Goal: Information Seeking & Learning: Find specific fact

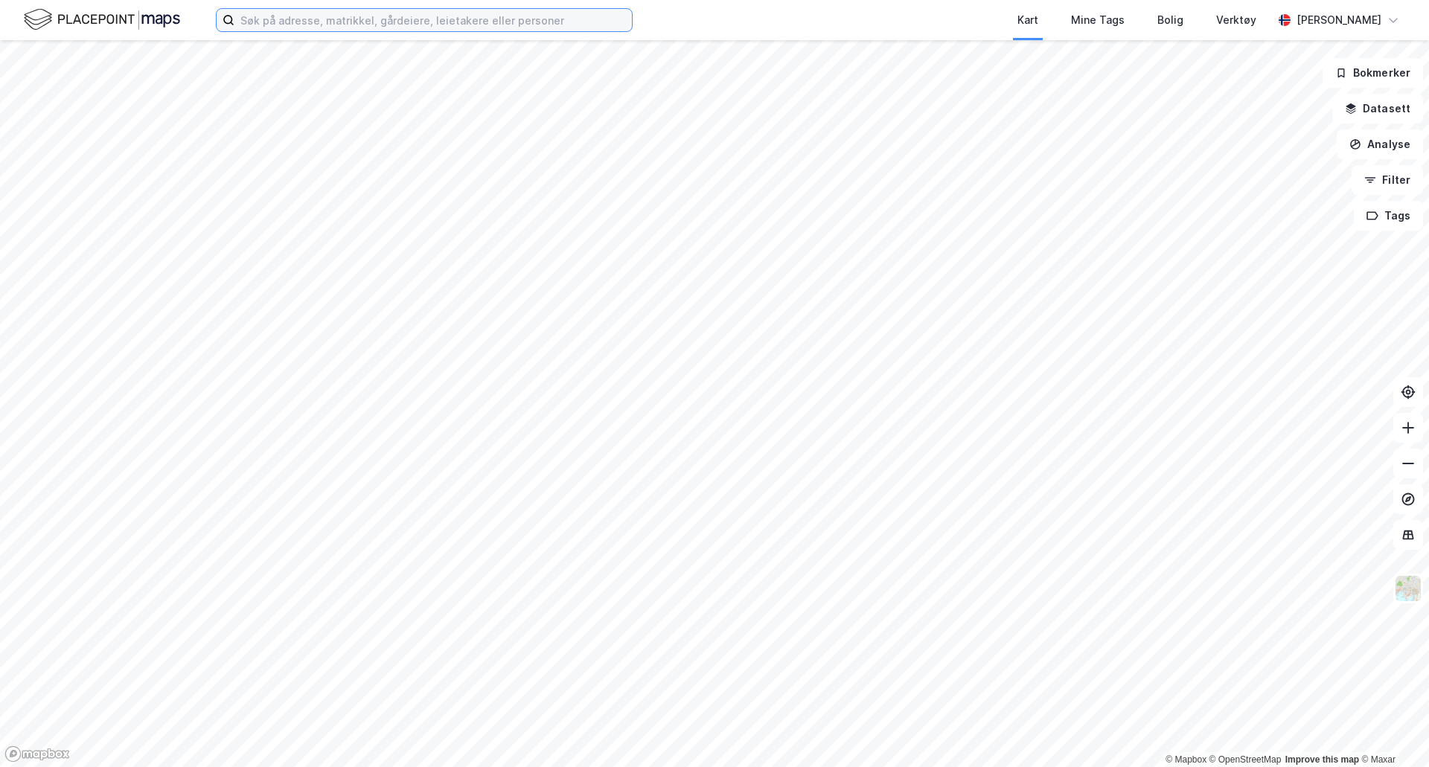
click at [539, 22] on input at bounding box center [433, 20] width 398 height 22
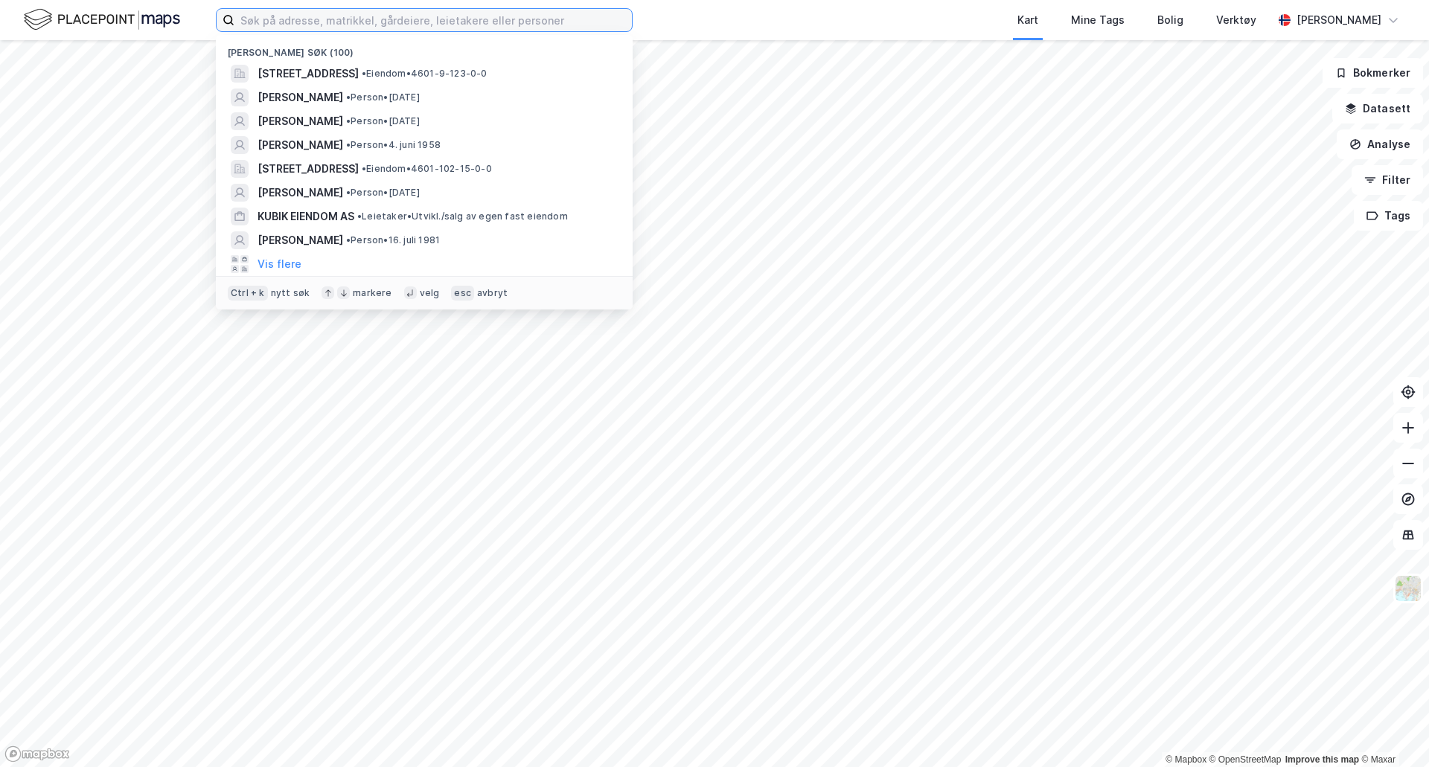
paste input "Bispengsgaten 12 B"
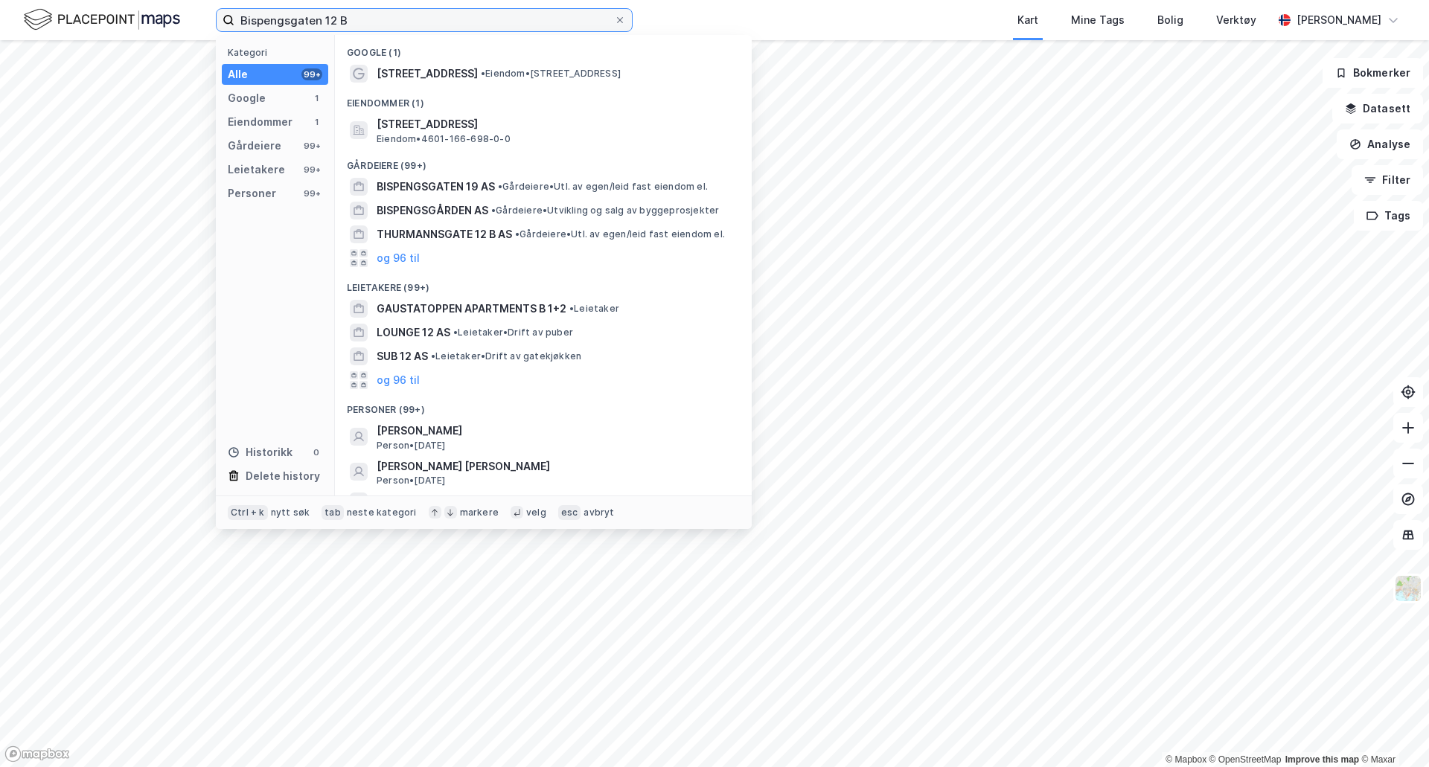
type input "Bispengsgaten 12 B"
click at [490, 117] on span "[STREET_ADDRESS]" at bounding box center [555, 124] width 357 height 18
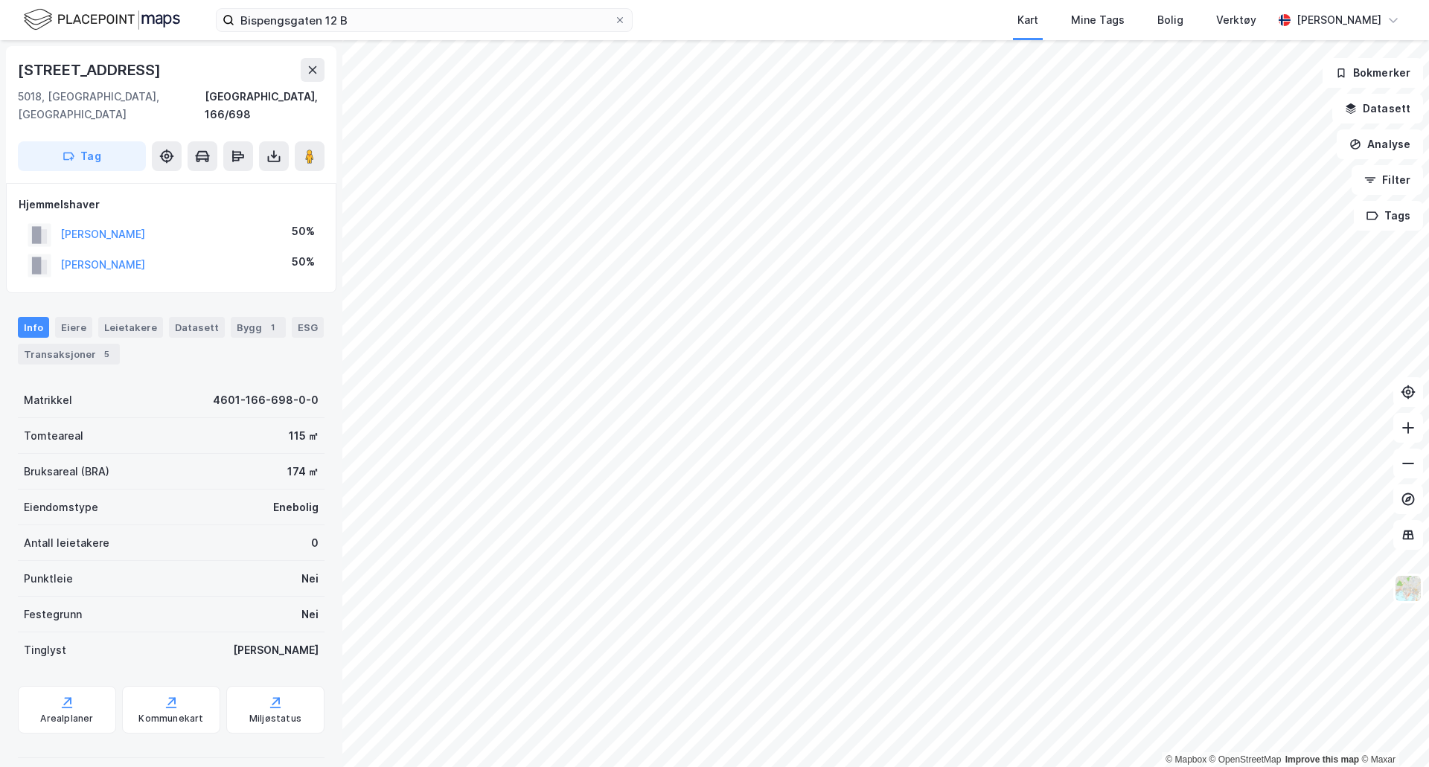
click at [103, 347] on div "5" at bounding box center [106, 354] width 15 height 15
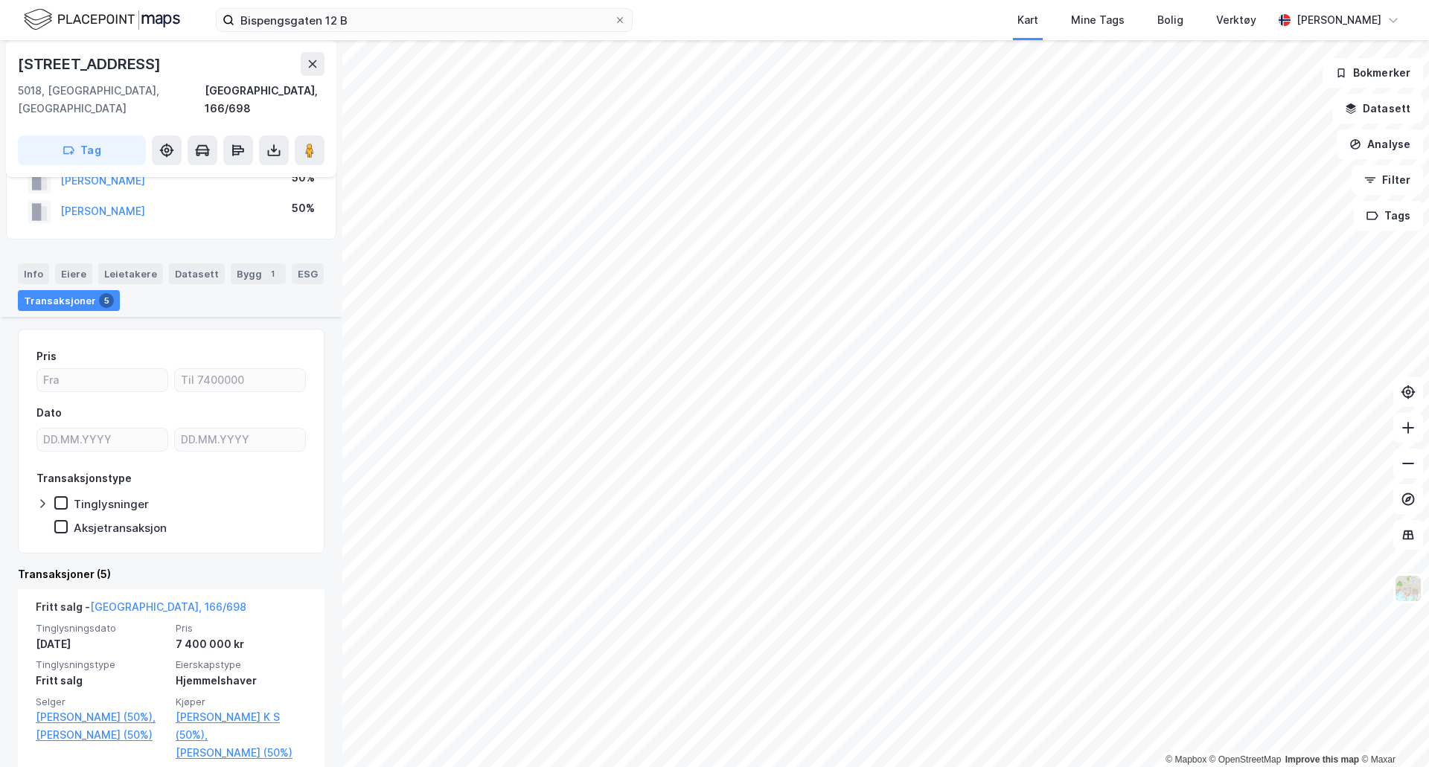
scroll to position [124, 0]
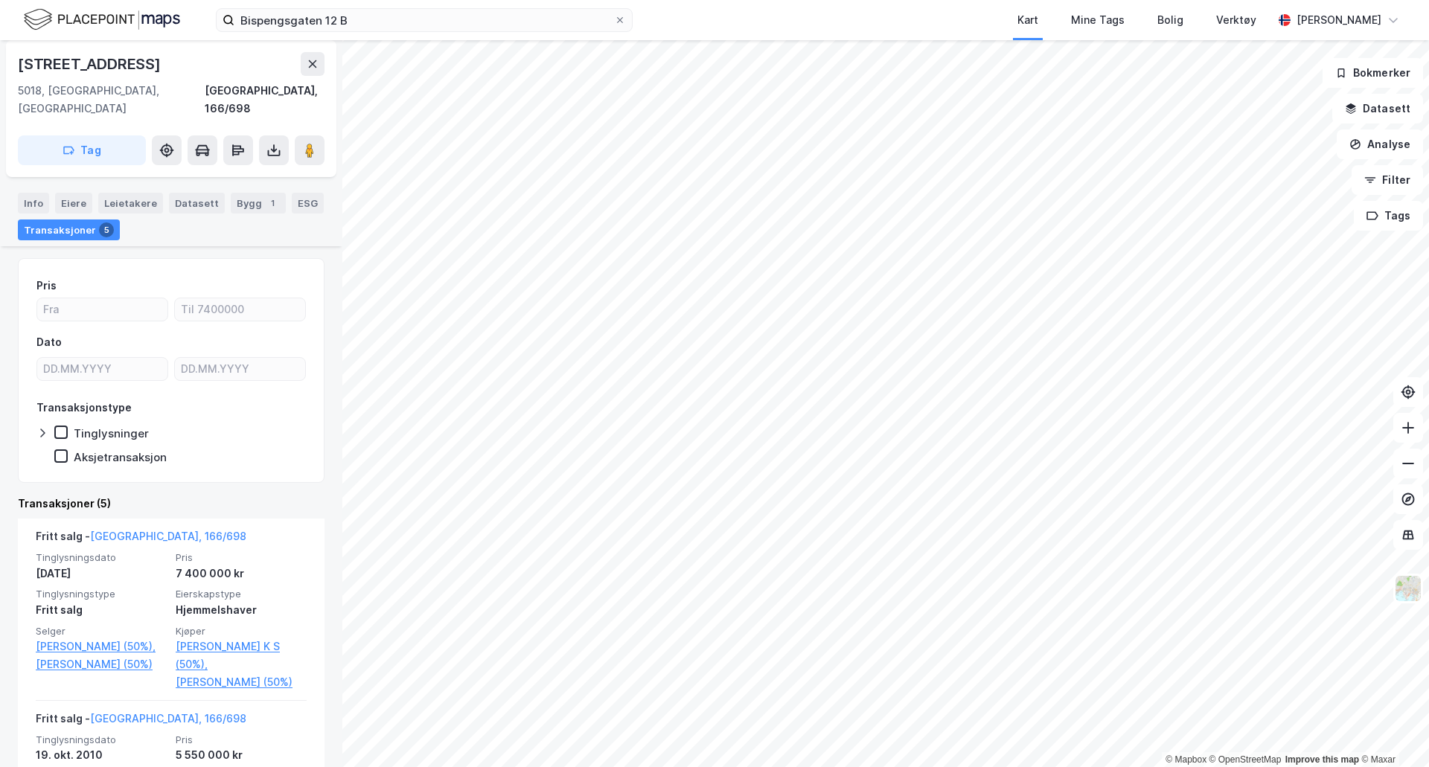
click at [230, 565] on div "7 400 000 kr" at bounding box center [241, 574] width 131 height 18
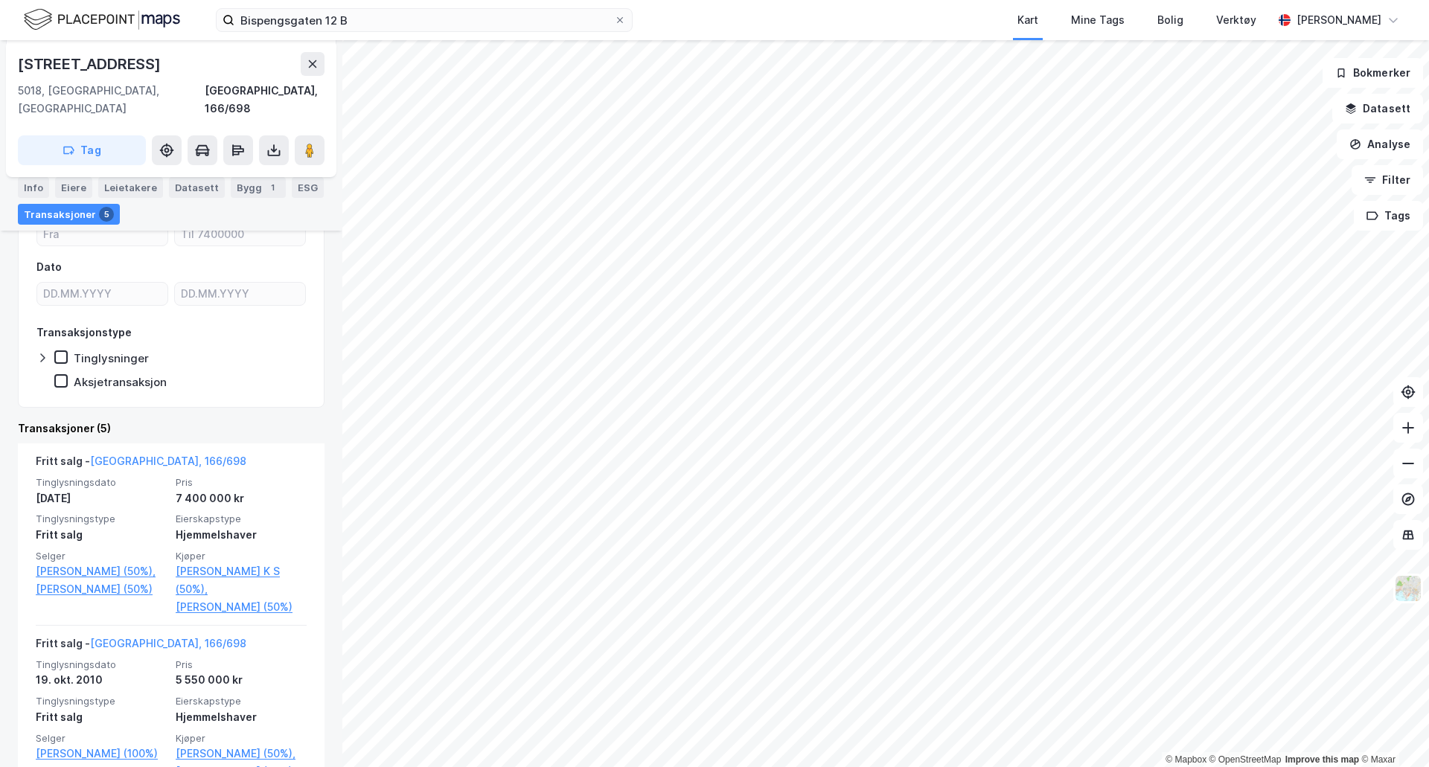
scroll to position [248, 0]
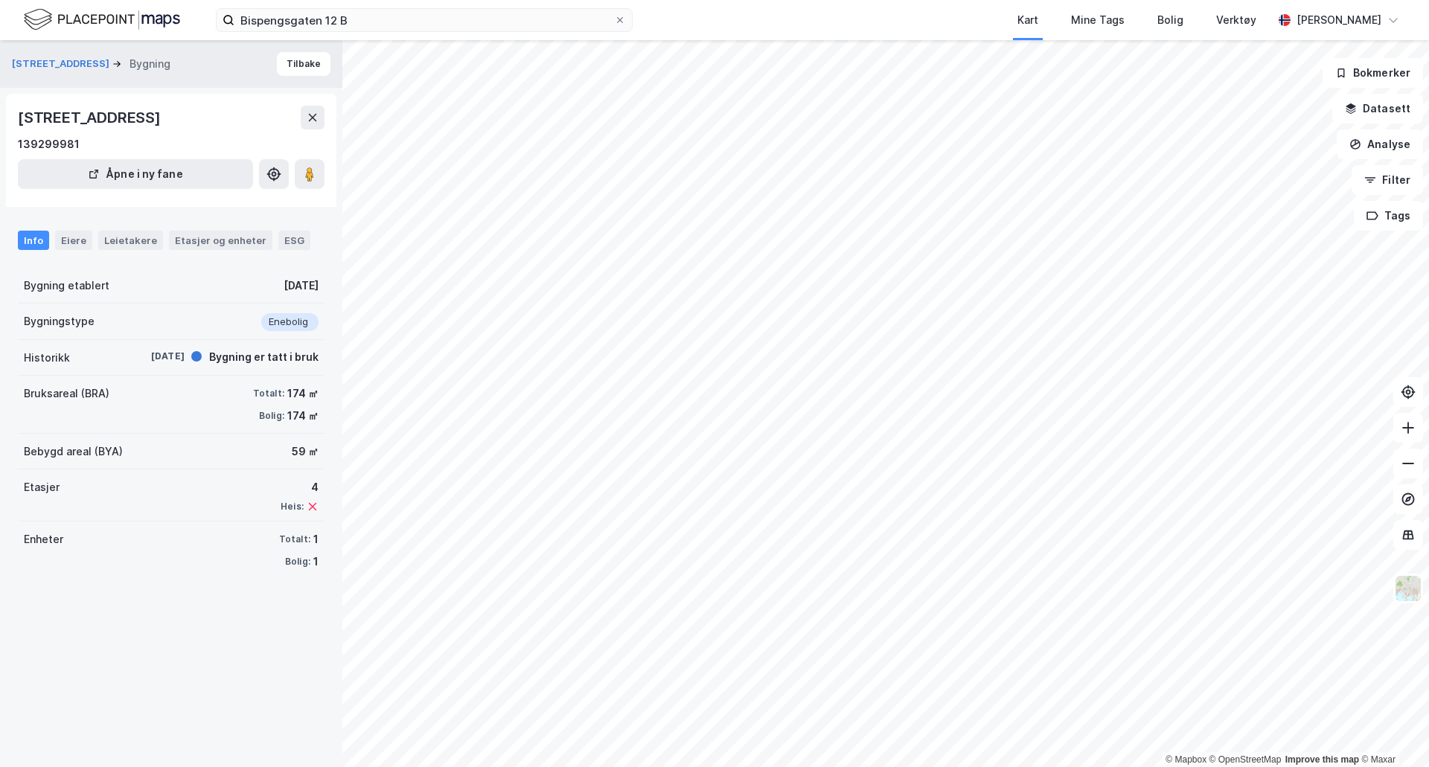
drag, startPoint x: 78, startPoint y: 64, endPoint x: 214, endPoint y: 200, distance: 191.6
click at [214, 200] on div "[STREET_ADDRESS] Bygning Tilbake [STREET_ADDRESS] 139299981 Åpne i ny fane Info…" at bounding box center [171, 403] width 342 height 727
click at [214, 232] on div "Etasjer og enheter" at bounding box center [220, 240] width 103 height 19
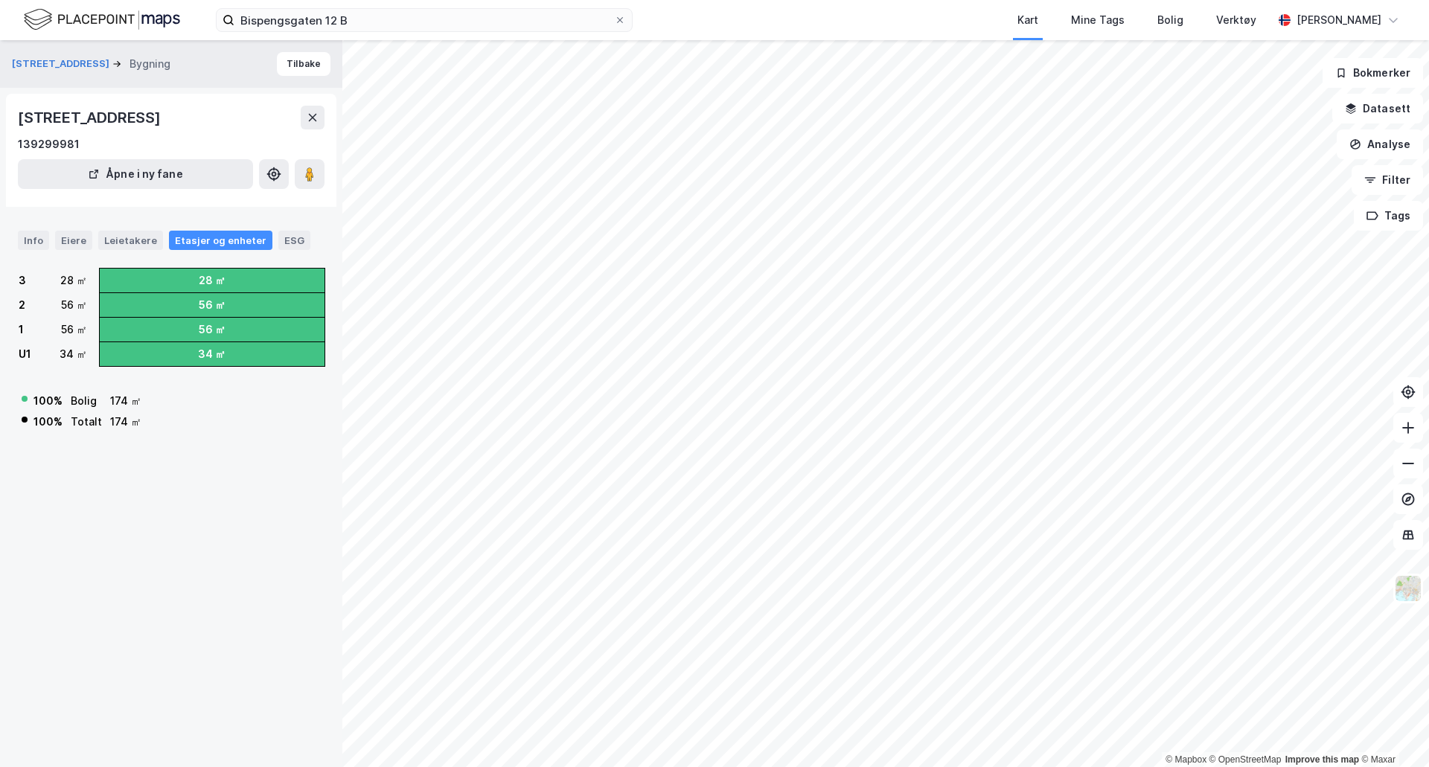
click at [149, 414] on div "100 % Bolig 174 ㎡ 100 % Totalt 174 ㎡" at bounding box center [171, 405] width 307 height 55
click at [131, 403] on div "174 ㎡" at bounding box center [125, 401] width 31 height 18
drag, startPoint x: 153, startPoint y: 402, endPoint x: 16, endPoint y: 402, distance: 137.0
click at [16, 402] on div "Bispengsgaten 12b Bygning Tilbake [STREET_ADDRESS] 139299981 Åpne i ny fane Inf…" at bounding box center [171, 403] width 342 height 727
click at [170, 428] on div "100 % Bolig 174 ㎡ 100 % Totalt 174 ㎡" at bounding box center [171, 405] width 307 height 55
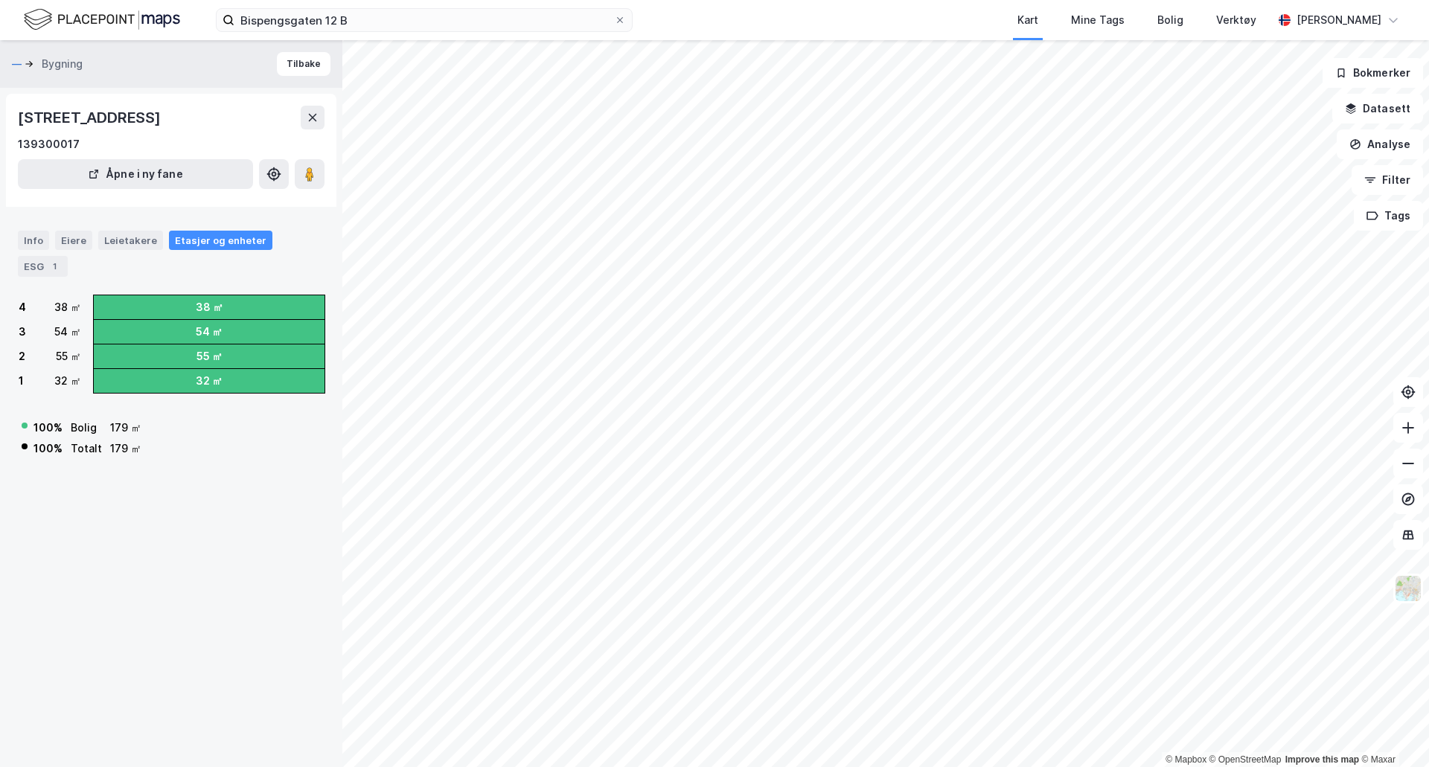
click at [165, 478] on div "— Bygning Tilbake [STREET_ADDRESS] 139300017 Åpne i ny fane Info Eiere Leietake…" at bounding box center [171, 403] width 342 height 727
click at [135, 243] on div "Leietakere" at bounding box center [130, 240] width 65 height 19
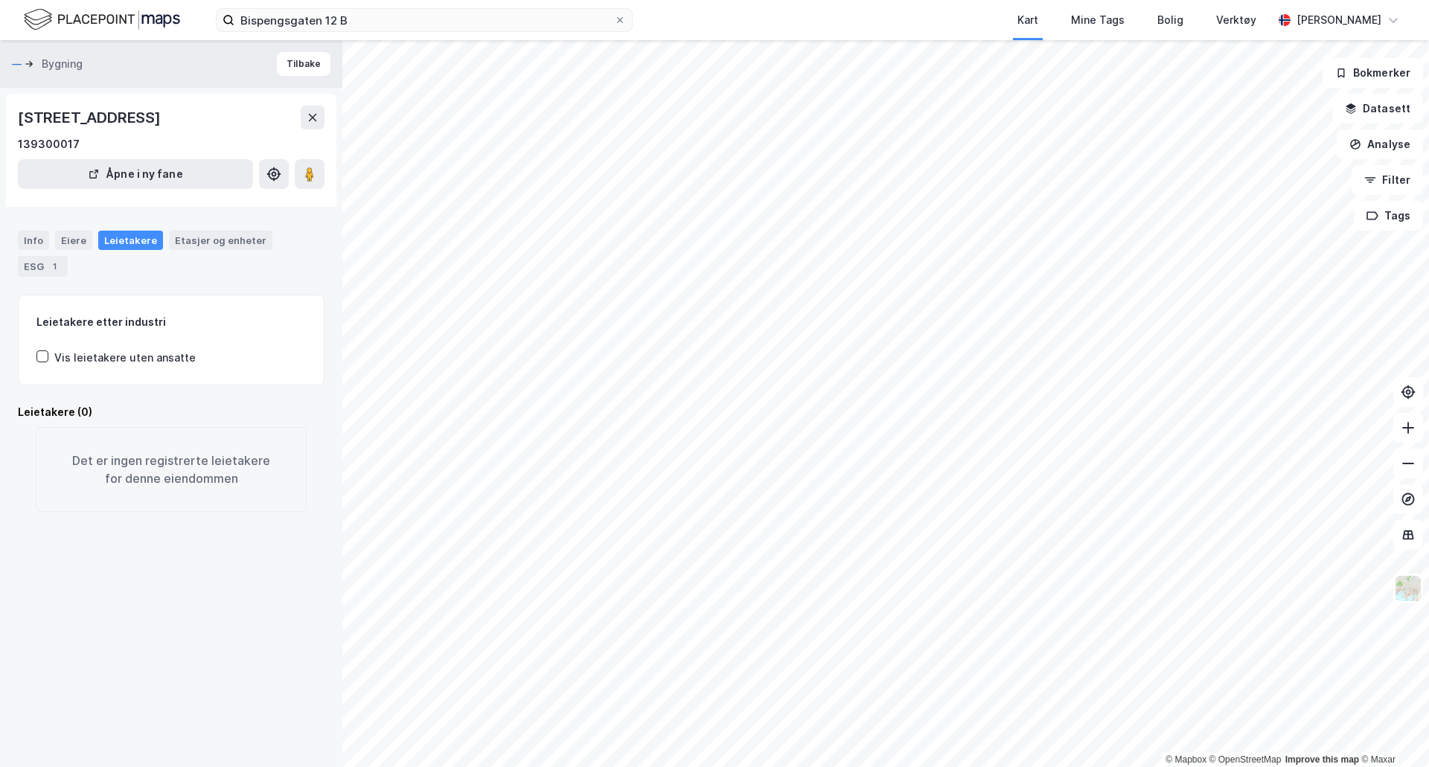
click at [67, 240] on div "Eiere" at bounding box center [73, 240] width 37 height 19
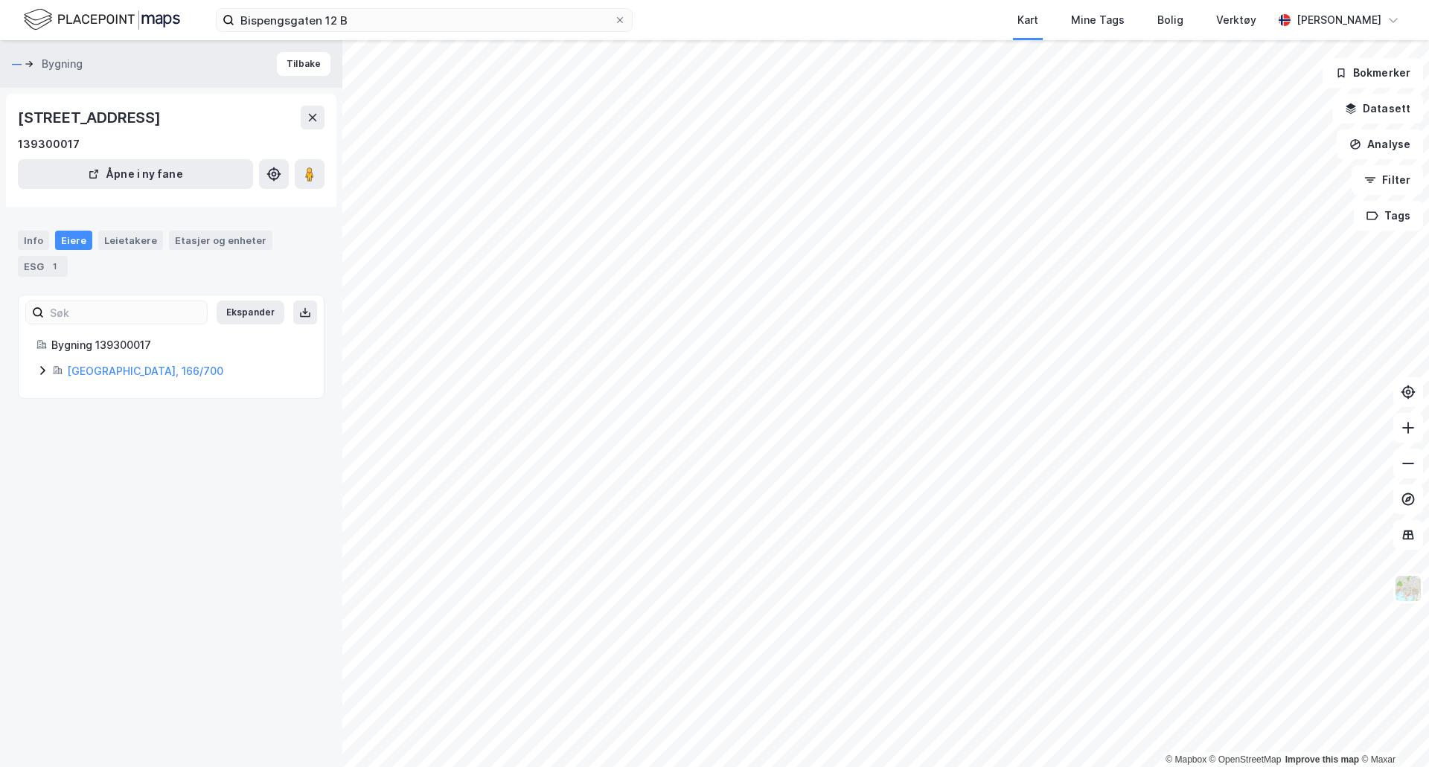
click at [41, 247] on div "Info" at bounding box center [33, 240] width 31 height 19
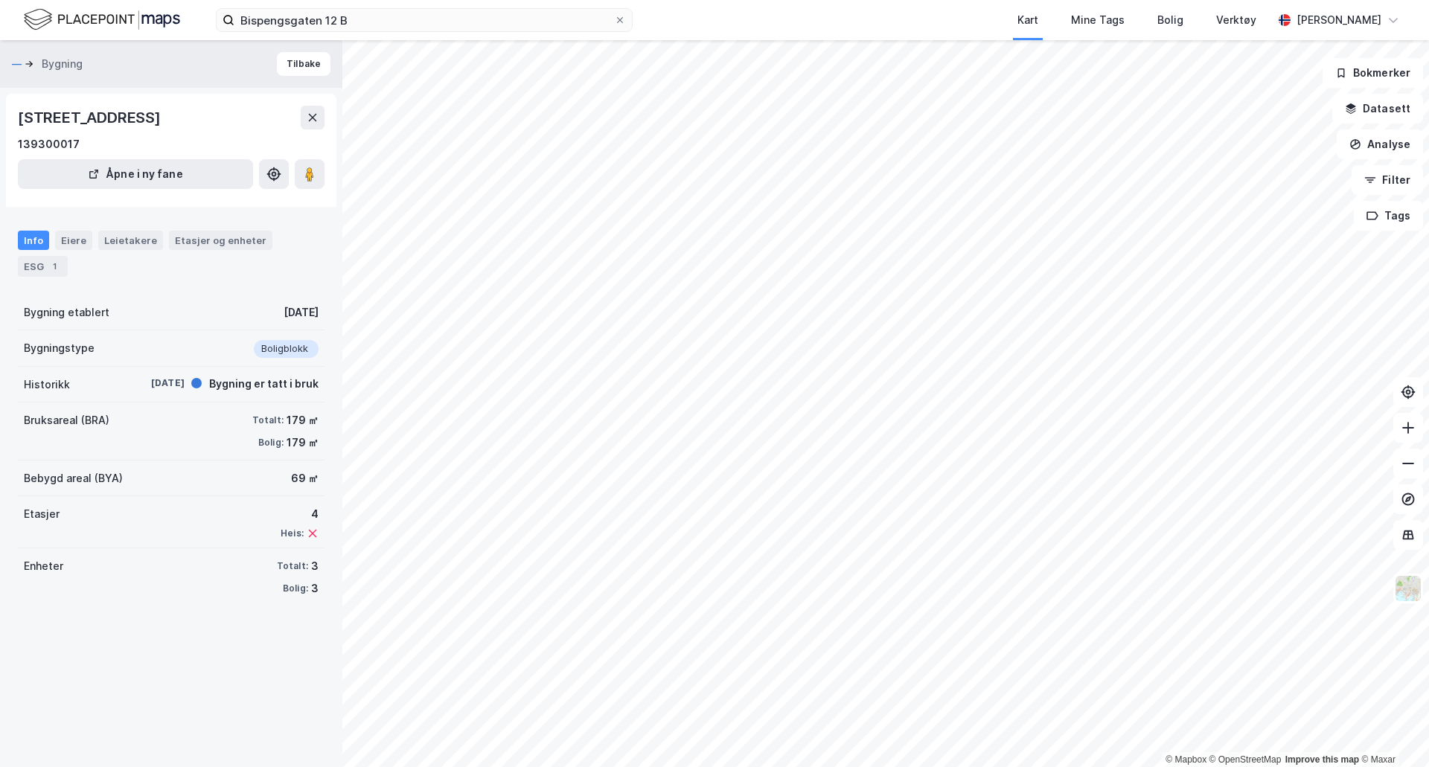
click at [42, 268] on div "ESG 1" at bounding box center [43, 266] width 50 height 21
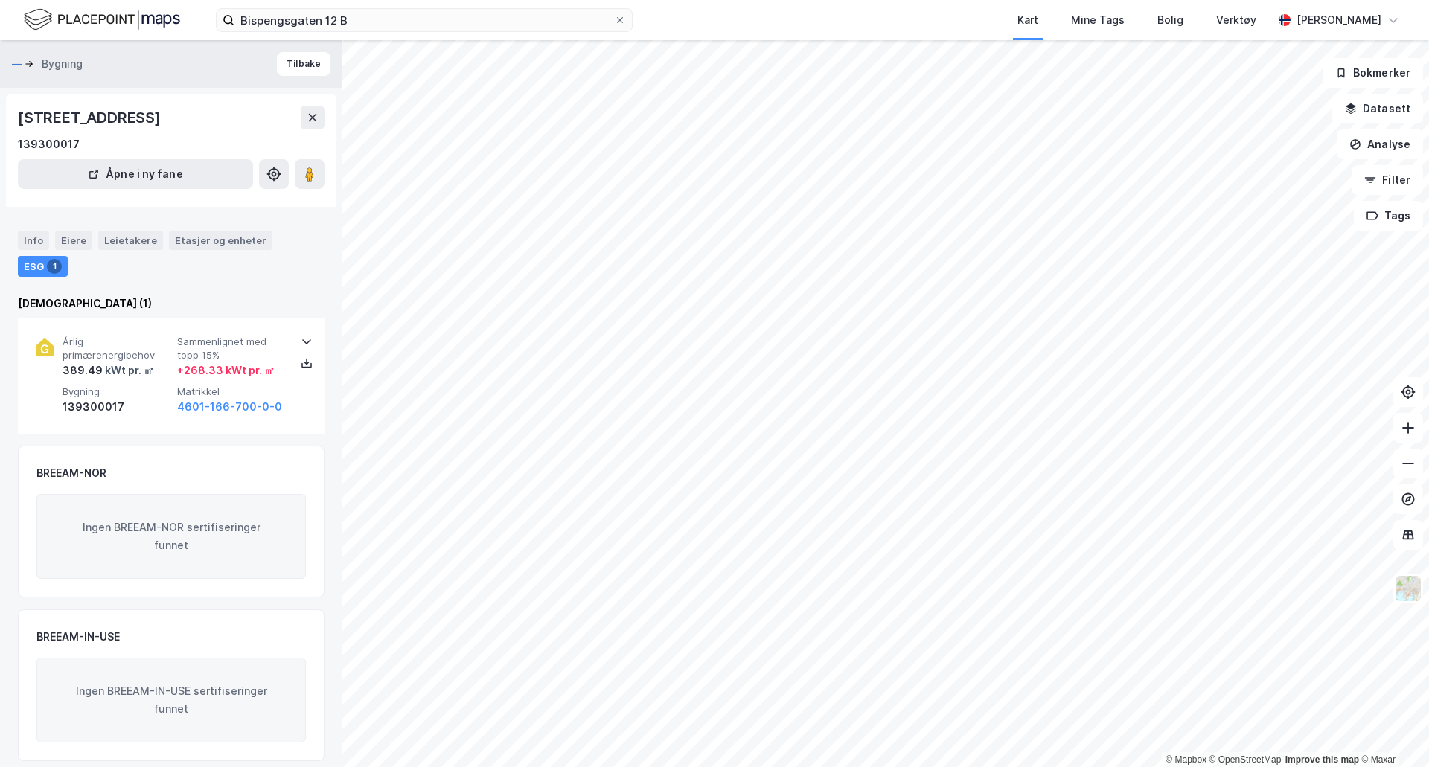
click at [122, 383] on div "Årlig primærenergibehov 389.49 kWt pr. ㎡ Sammenlignet med topp 15% + 268.33 kWt…" at bounding box center [174, 376] width 223 height 80
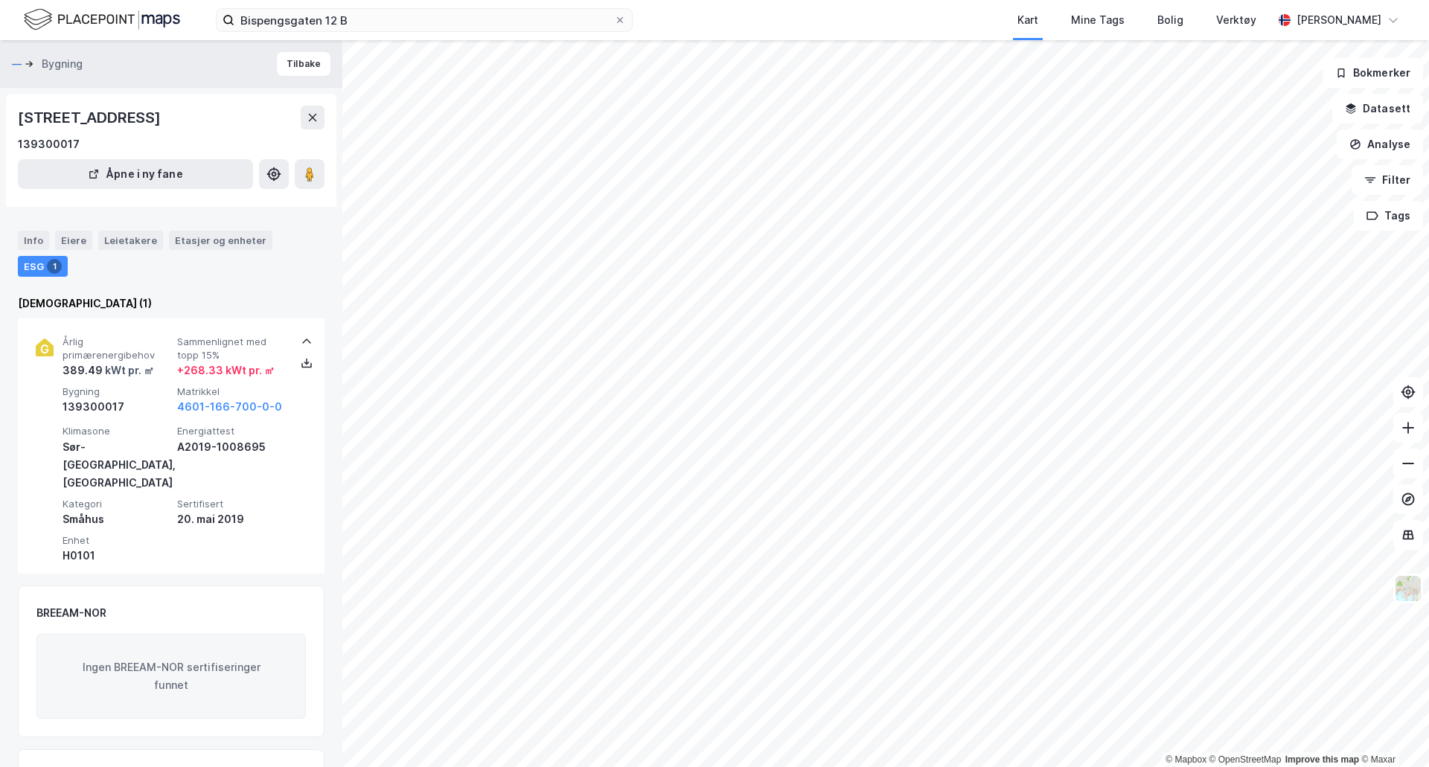
click at [121, 236] on div "Leietakere" at bounding box center [130, 240] width 65 height 19
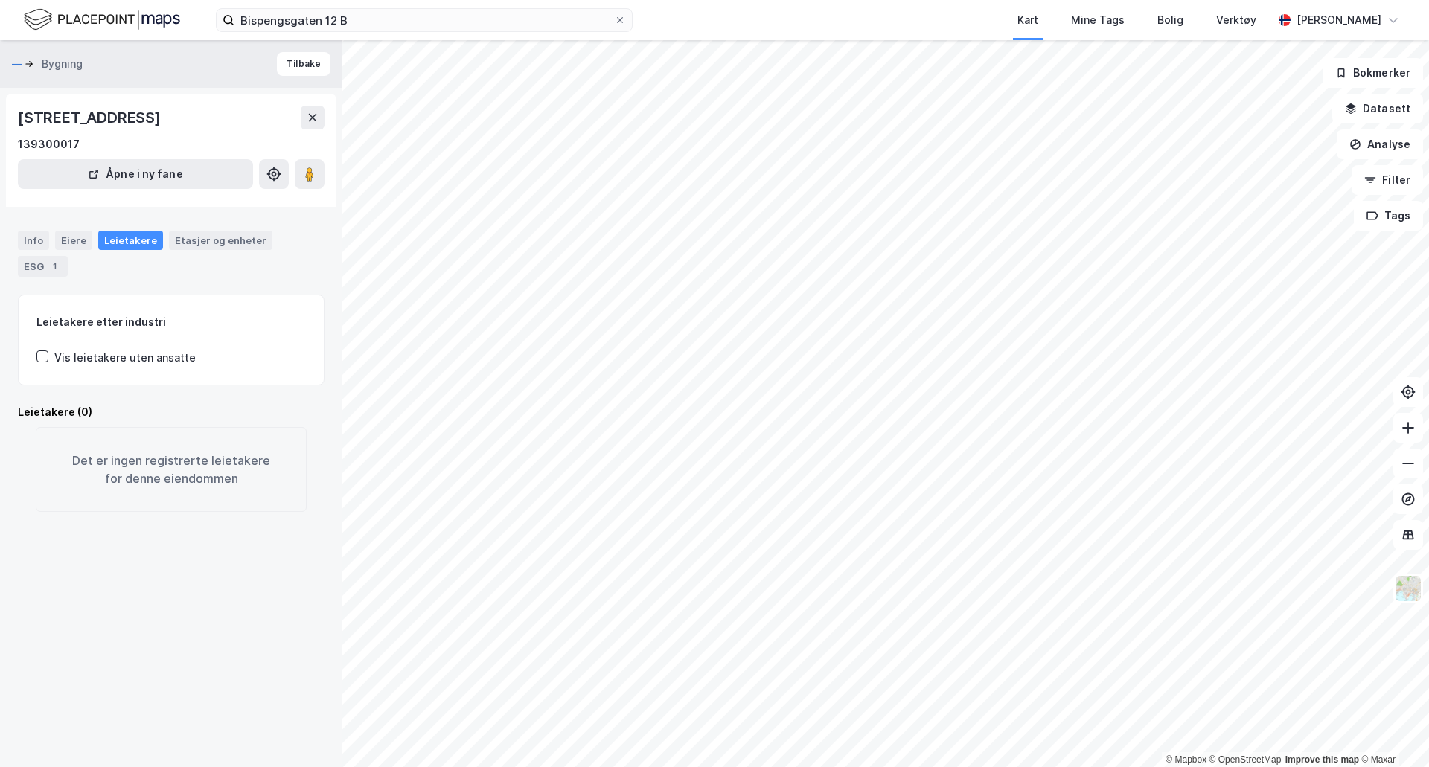
click at [19, 63] on button "—" at bounding box center [18, 64] width 13 height 15
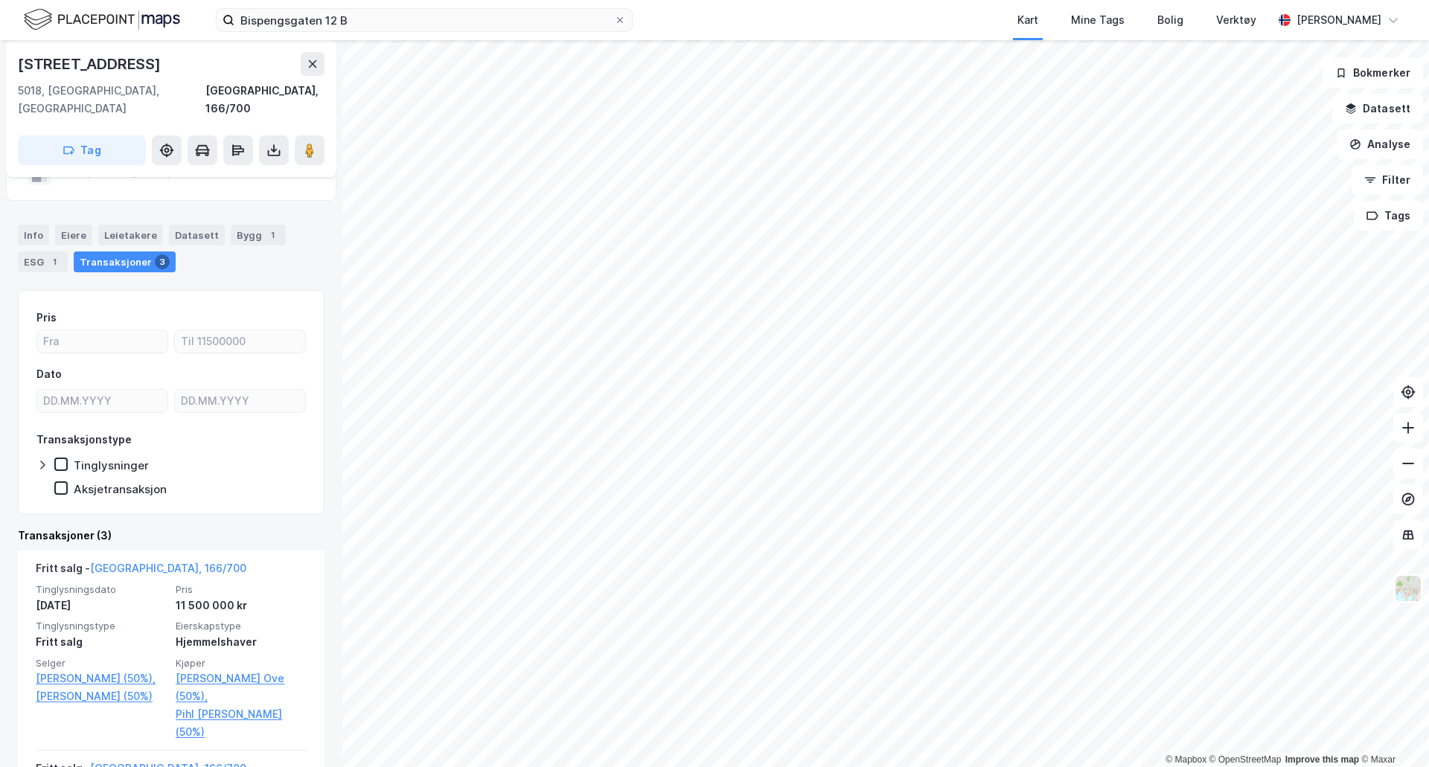
scroll to position [124, 0]
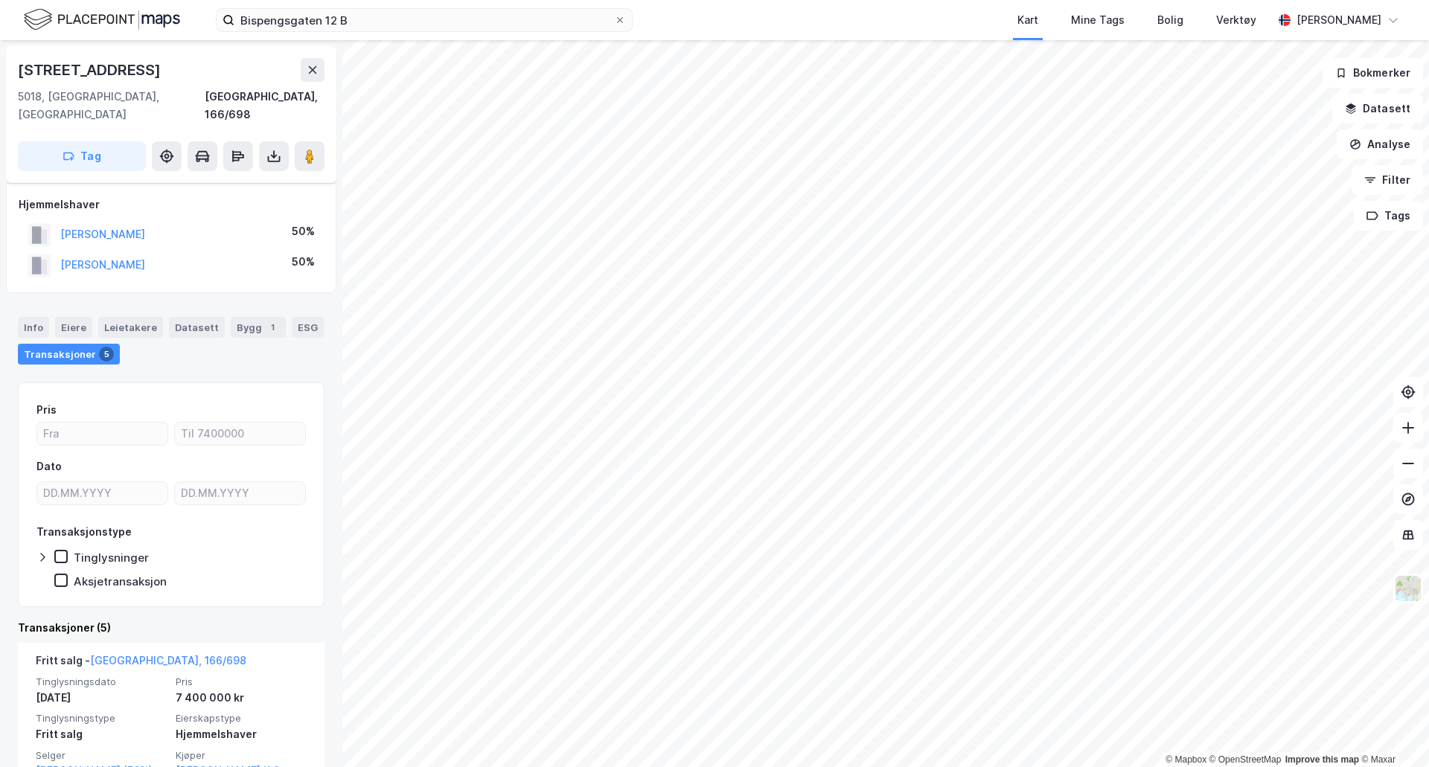
scroll to position [124, 0]
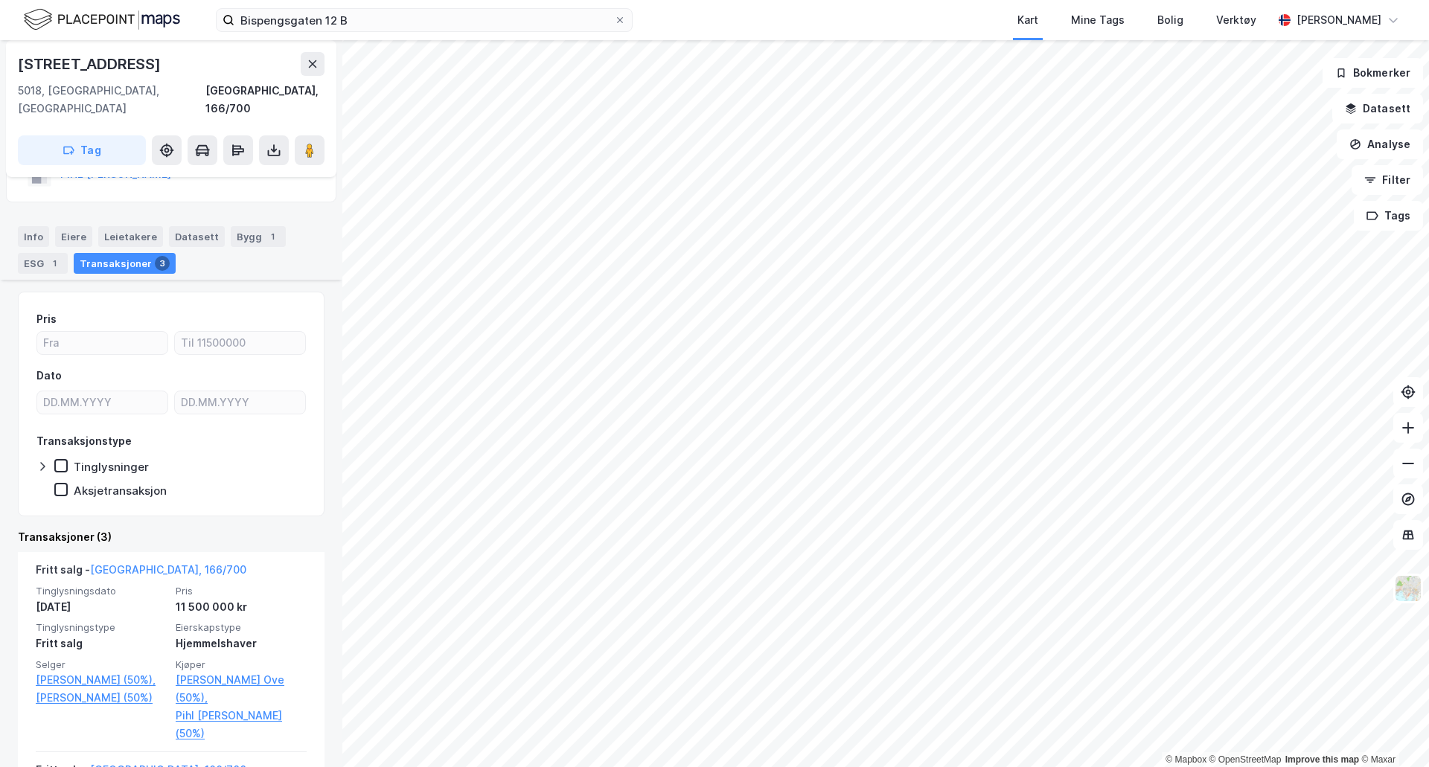
scroll to position [124, 0]
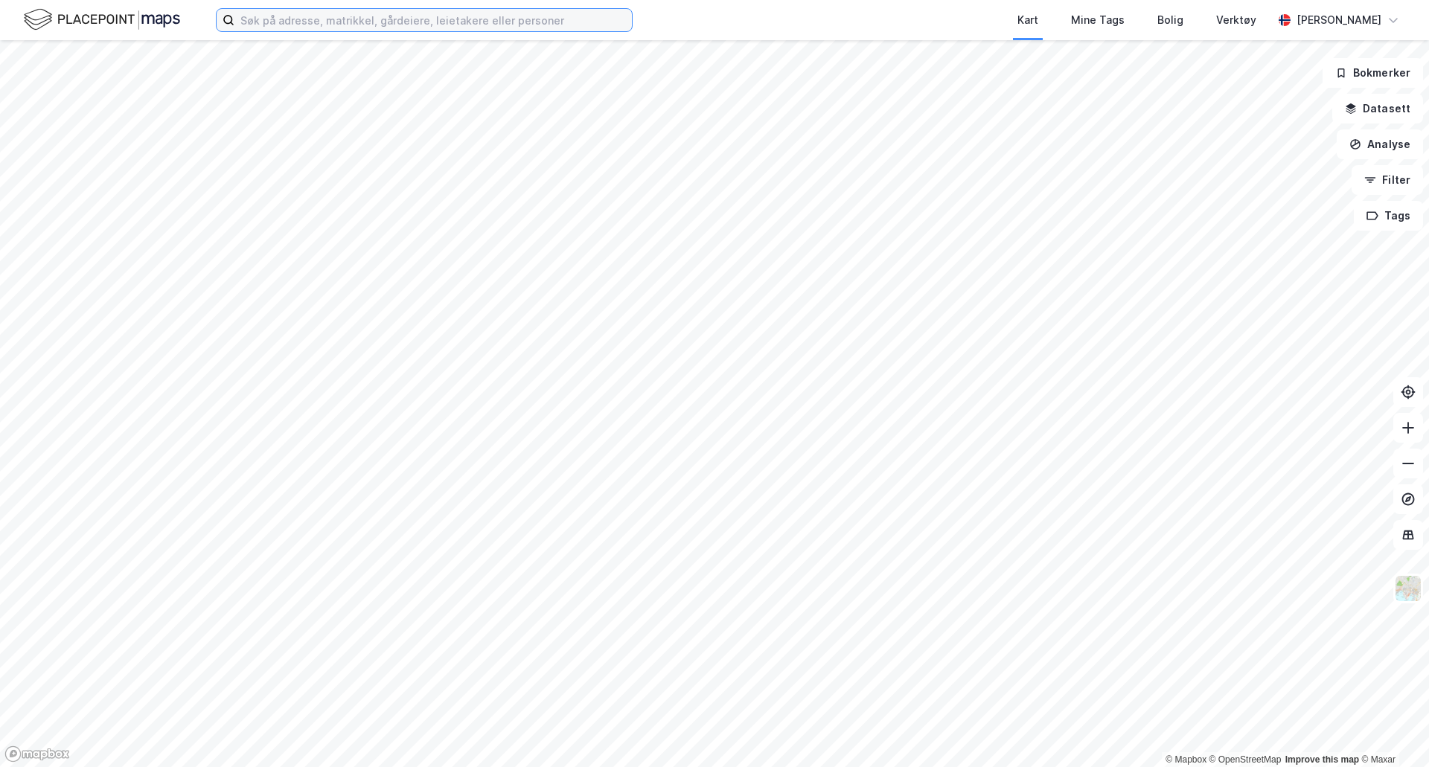
click at [430, 17] on input at bounding box center [433, 20] width 398 height 22
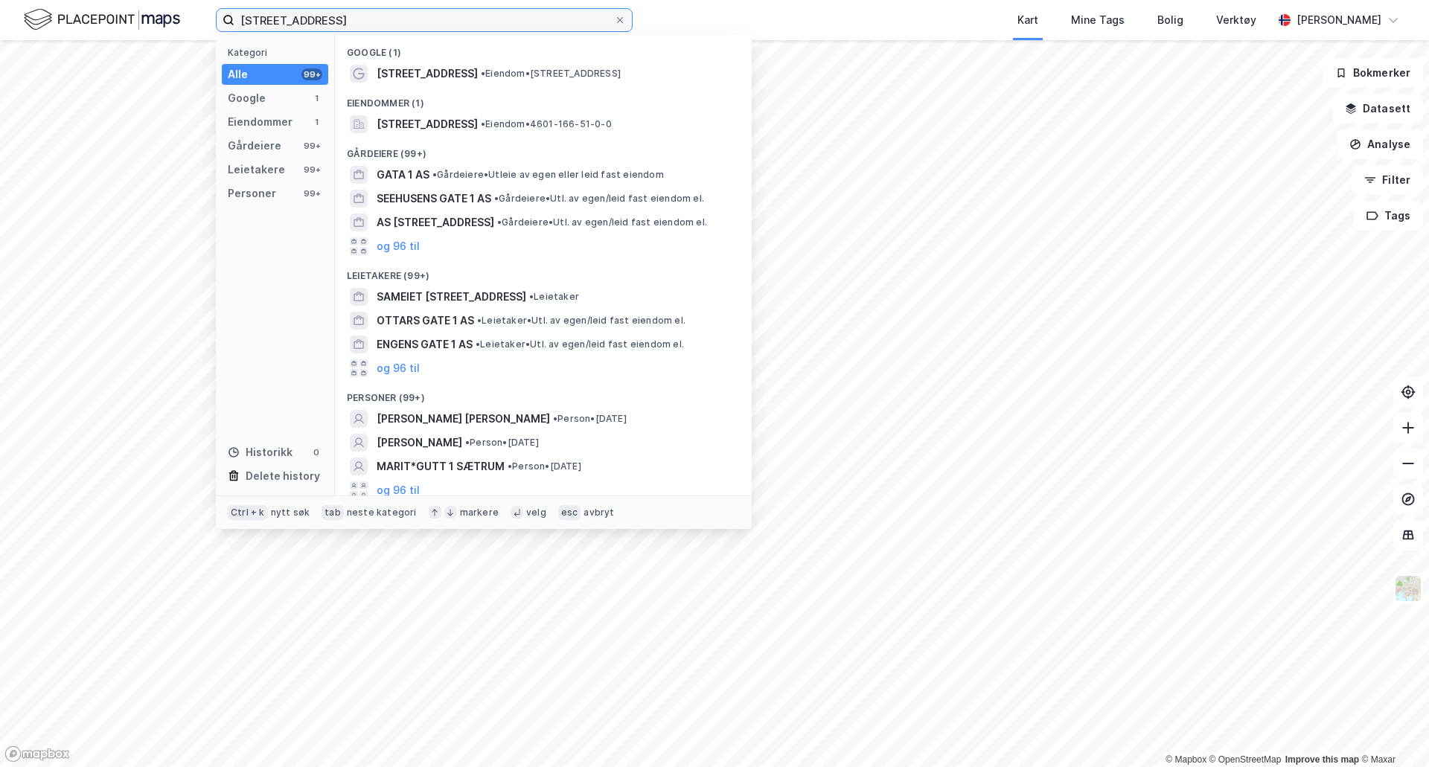
type input "[STREET_ADDRESS]"
click at [447, 127] on span "[STREET_ADDRESS]" at bounding box center [427, 124] width 101 height 18
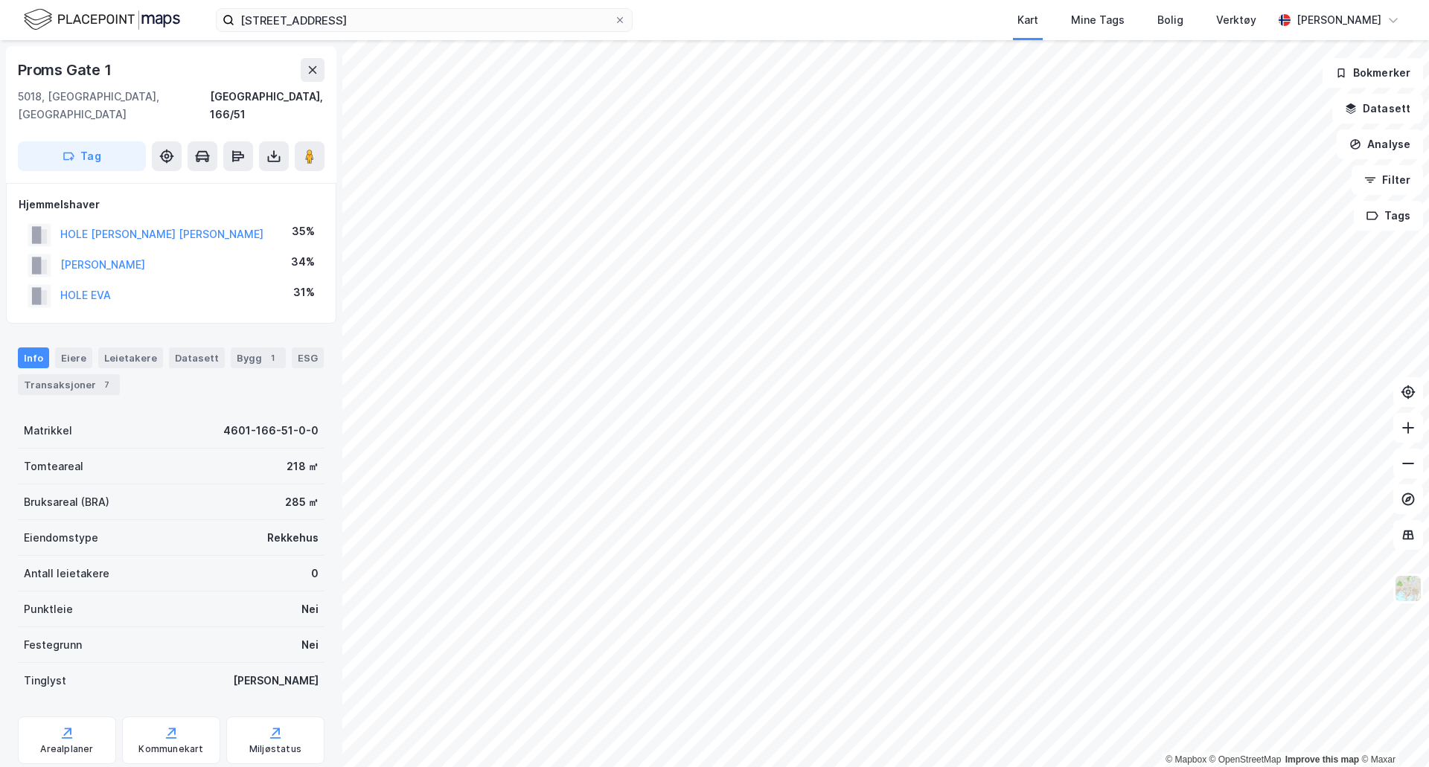
click at [82, 374] on div "Transaksjoner 7" at bounding box center [69, 384] width 102 height 21
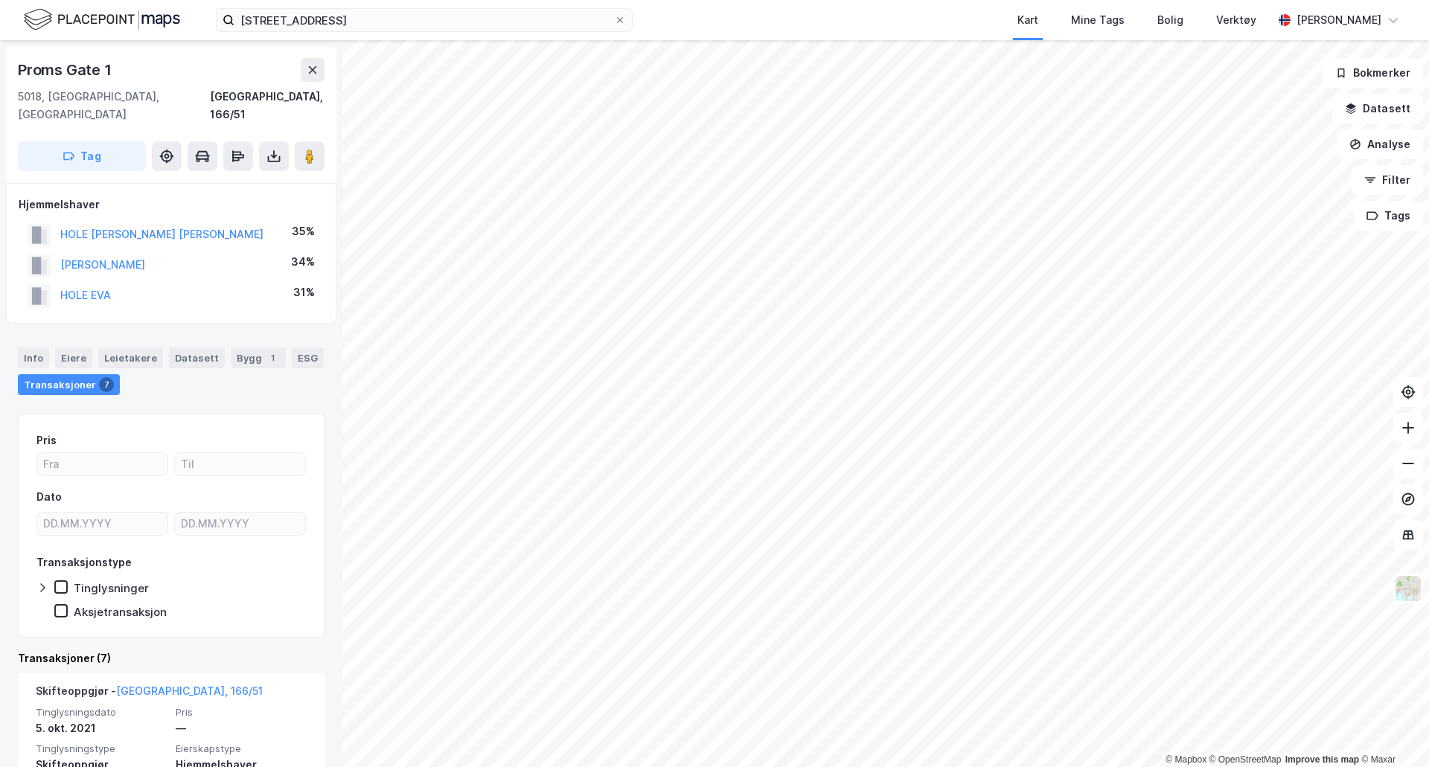
scroll to position [248, 0]
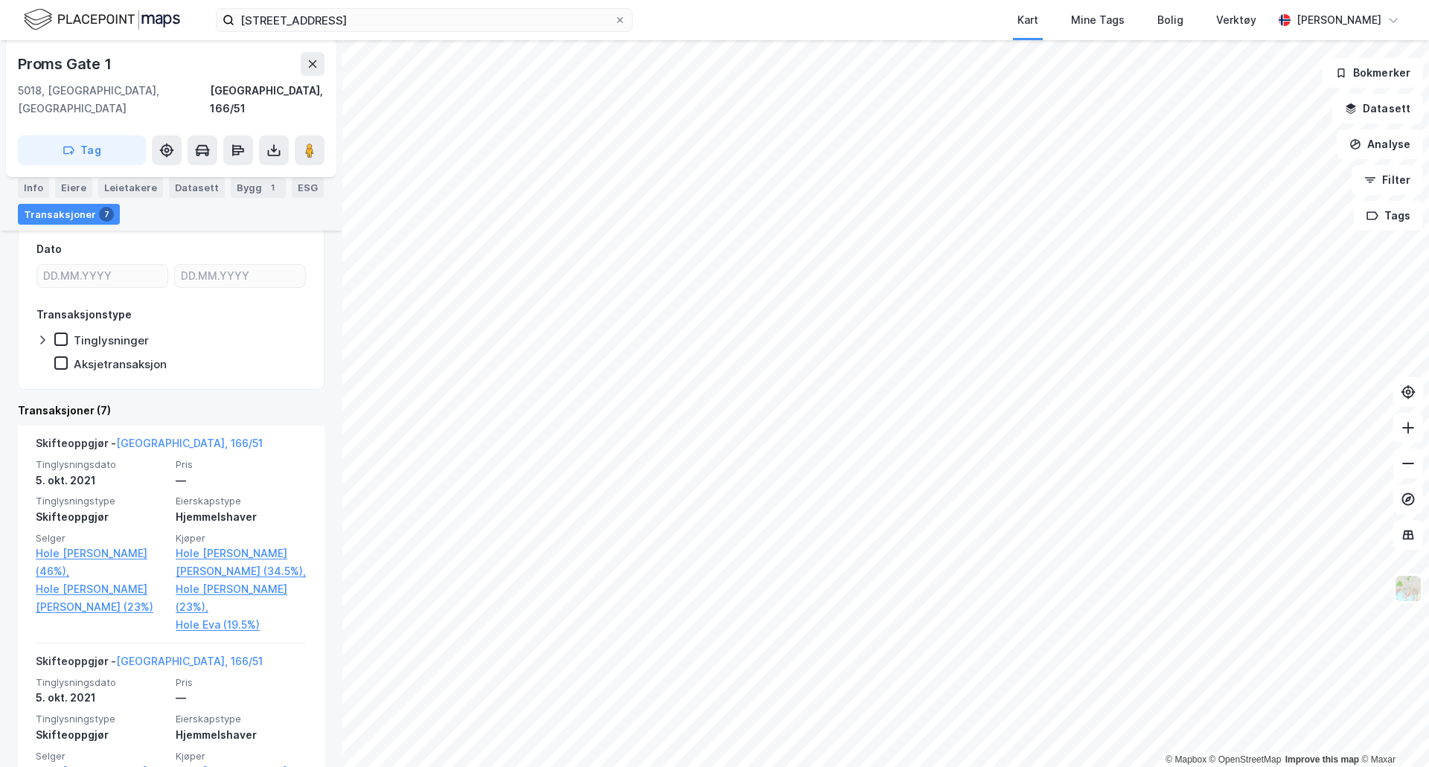
click at [212, 552] on link "Hole Lars Robert (34.5%)," at bounding box center [241, 563] width 131 height 36
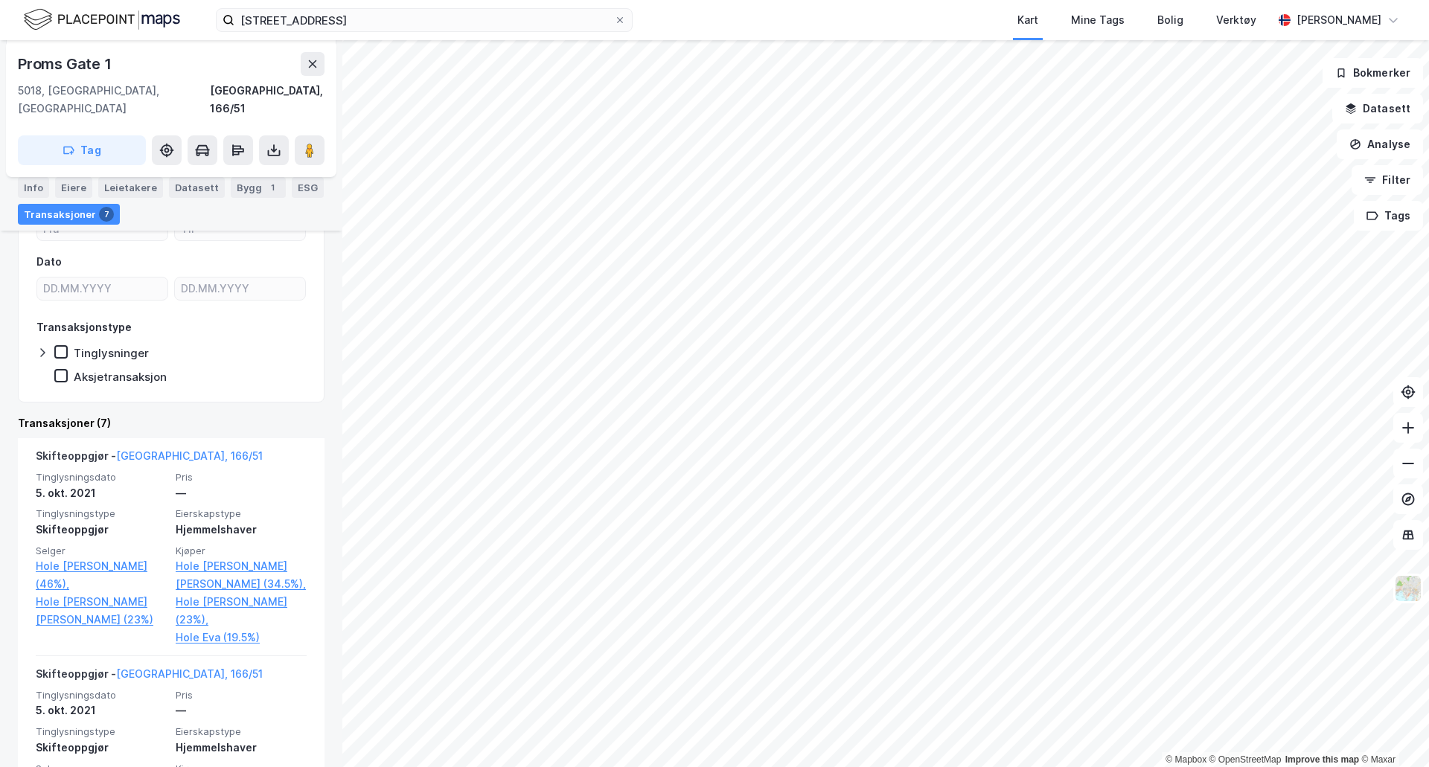
scroll to position [248, 0]
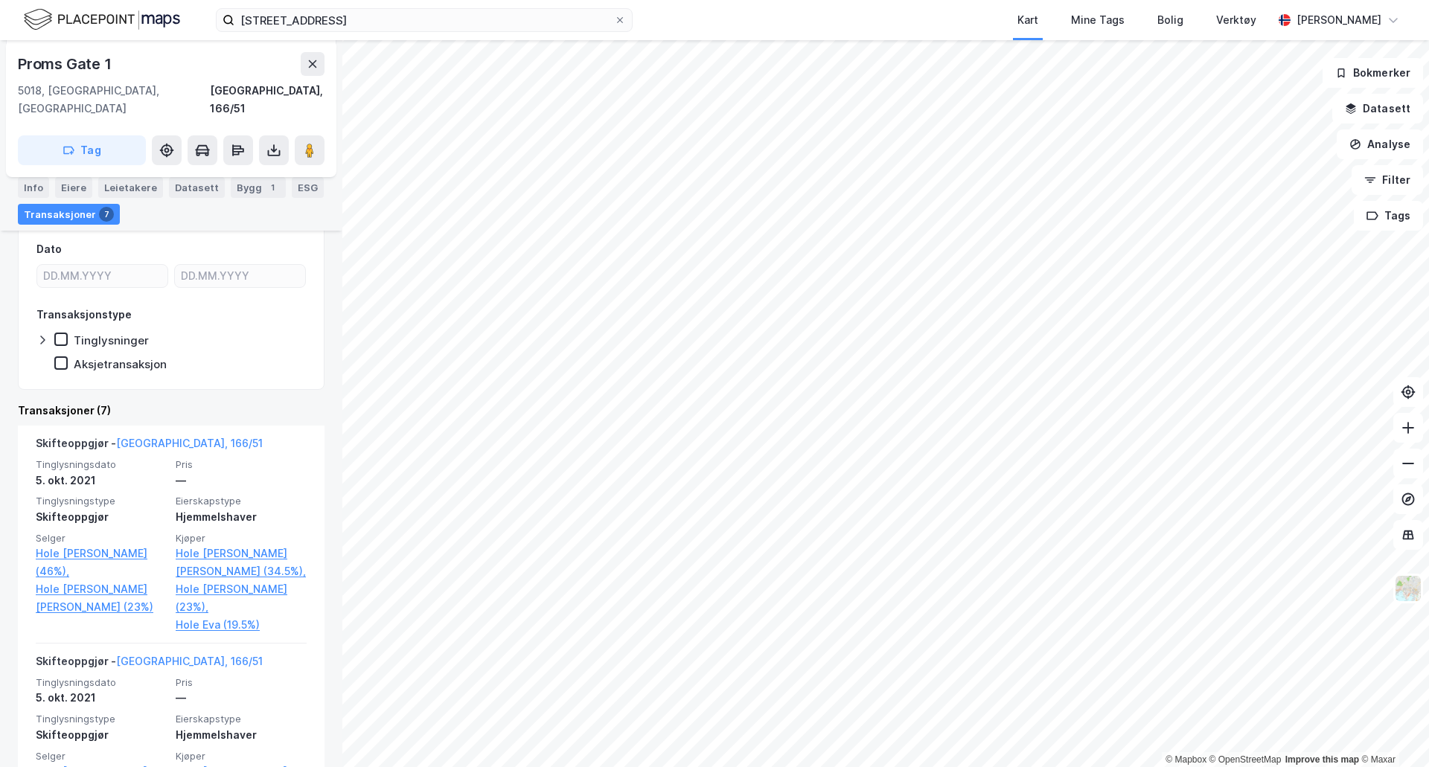
click at [220, 581] on link "Hole Wollert (23%)," at bounding box center [241, 599] width 131 height 36
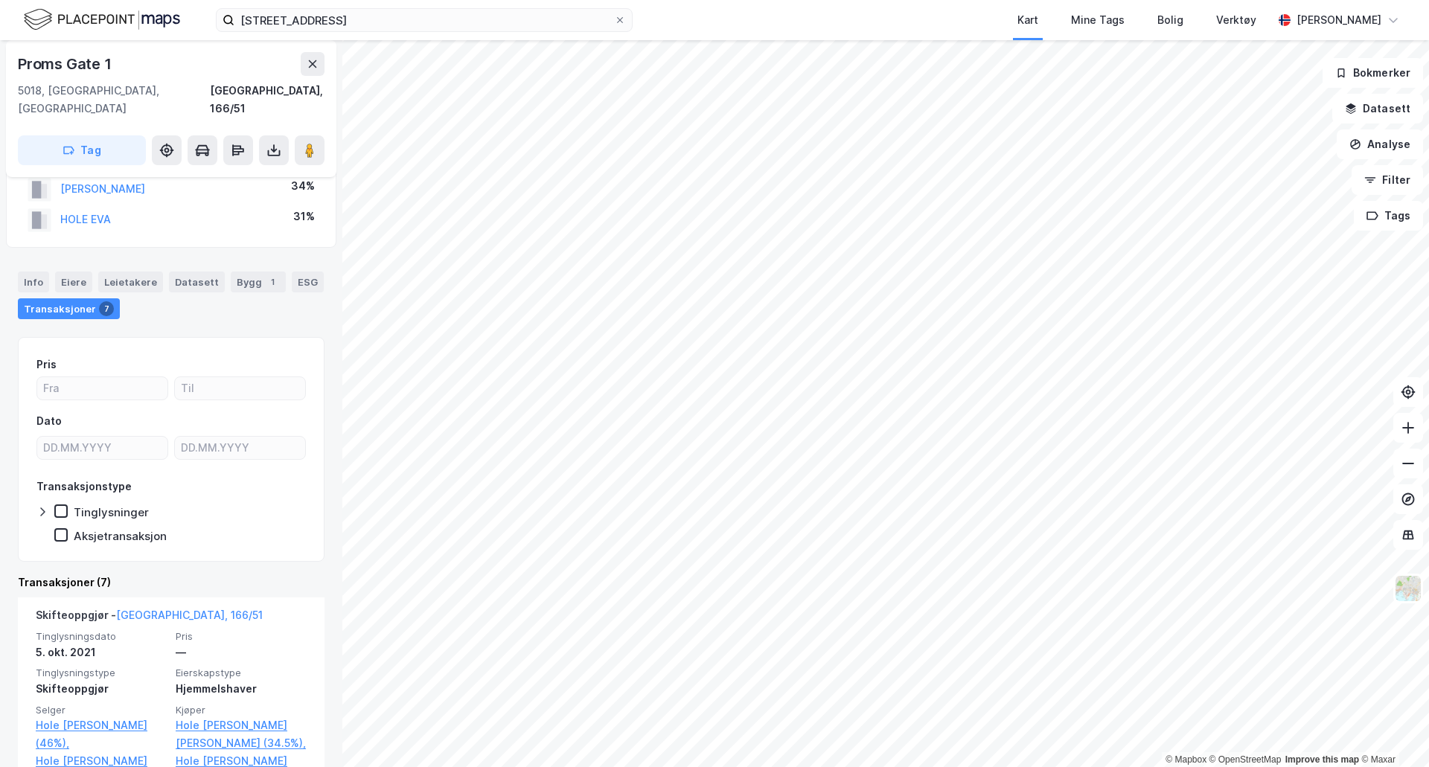
scroll to position [124, 0]
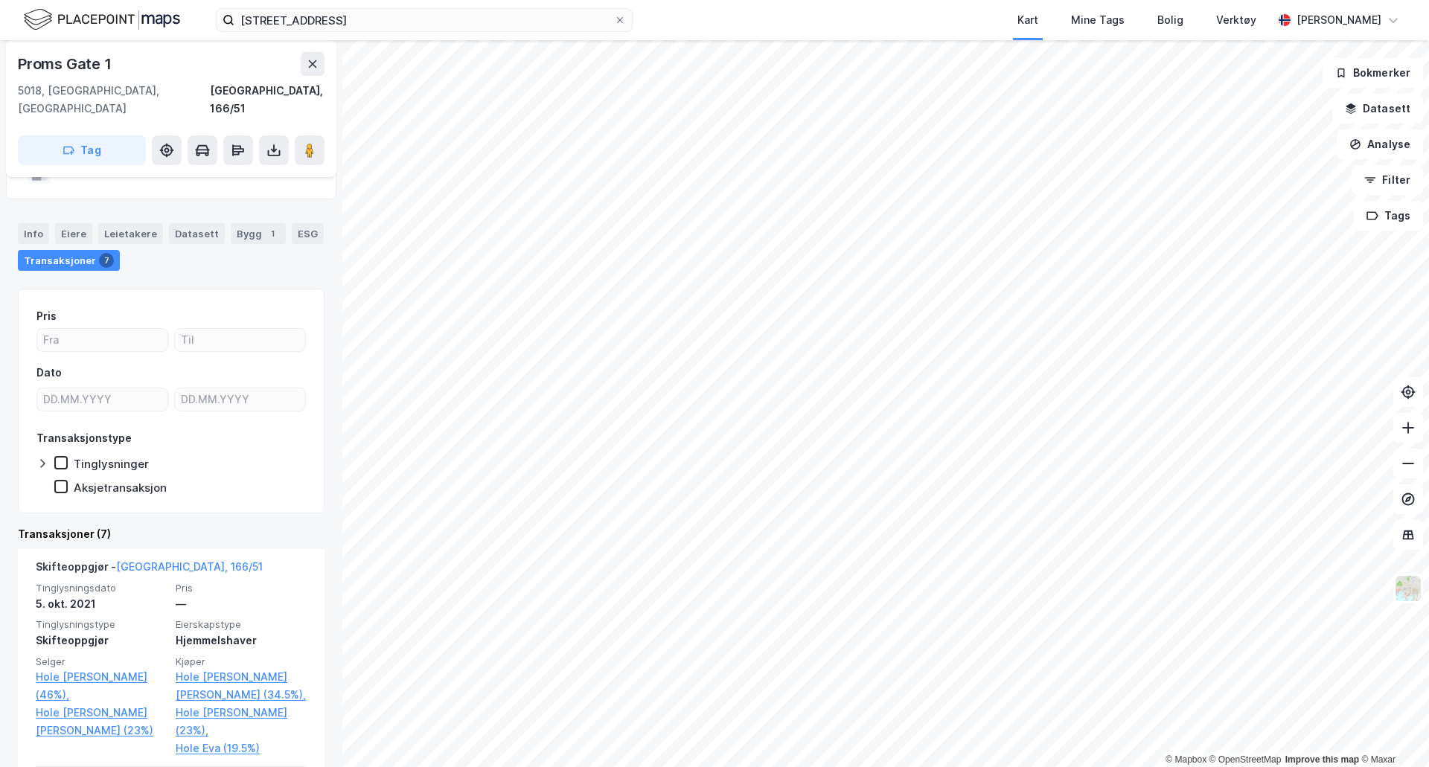
click at [229, 740] on link "Hole Eva (19.5%)" at bounding box center [241, 749] width 131 height 18
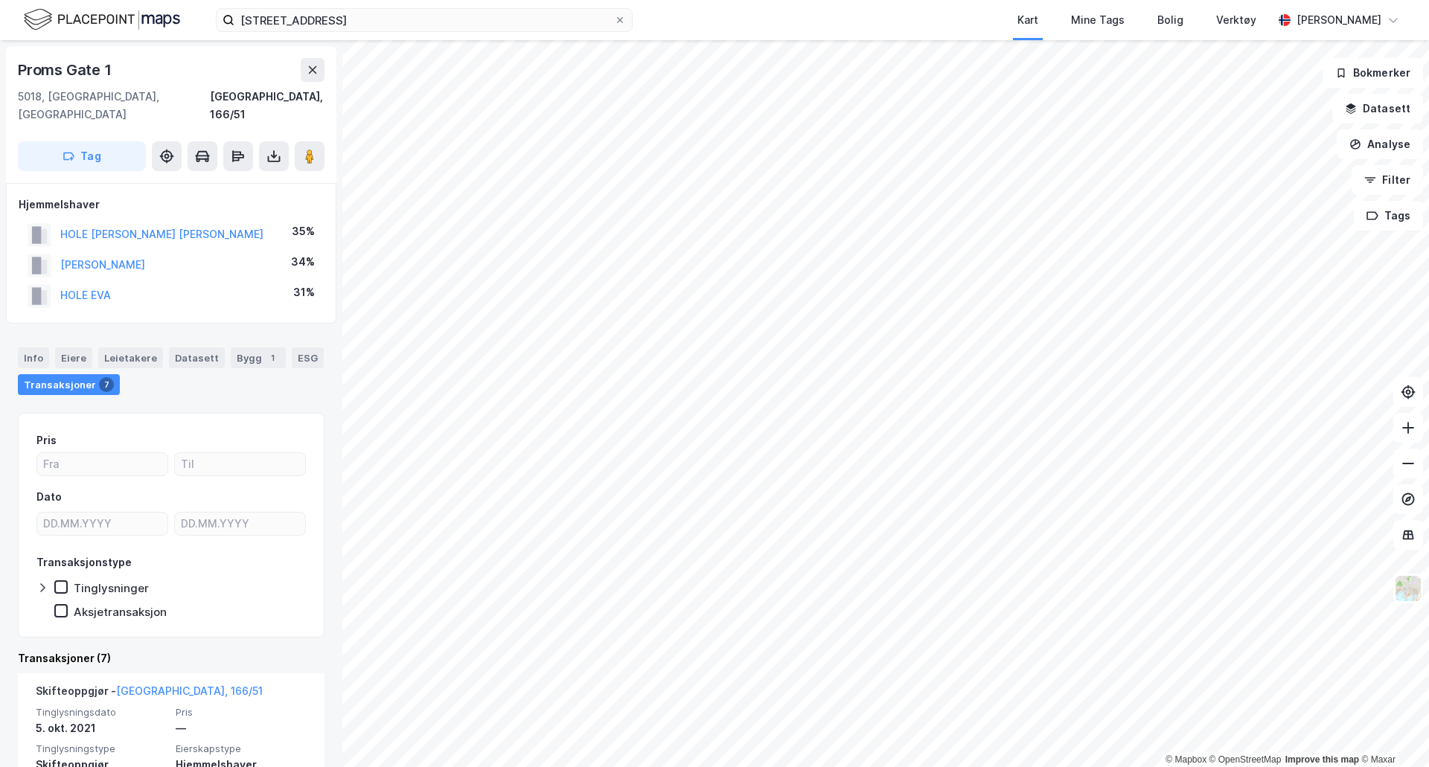
click at [118, 226] on div "HOLE LARS ROBERT" at bounding box center [161, 235] width 203 height 18
click at [0, 0] on button "HOLE LARS ROBERT" at bounding box center [0, 0] width 0 height 0
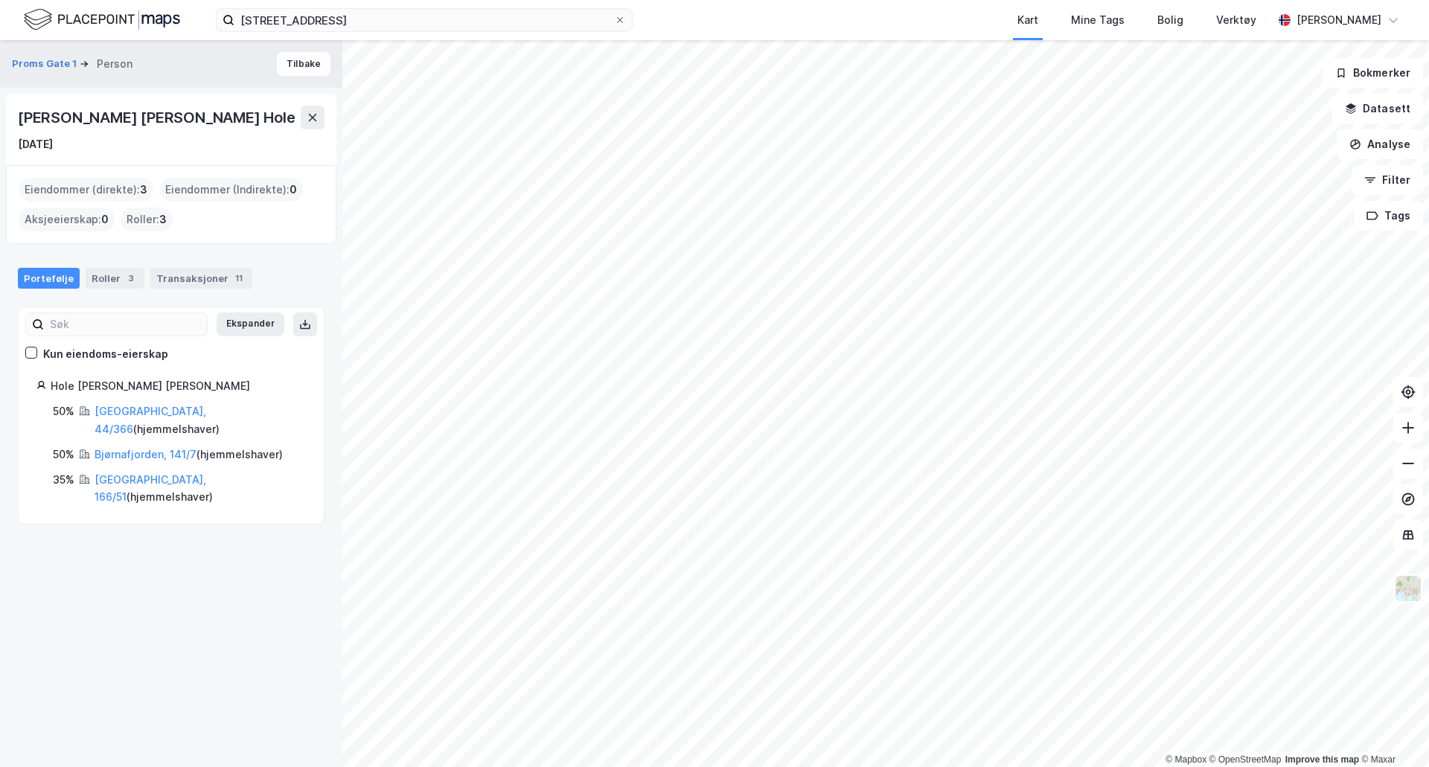
click at [142, 473] on link "Bergen, 166/51" at bounding box center [151, 488] width 112 height 31
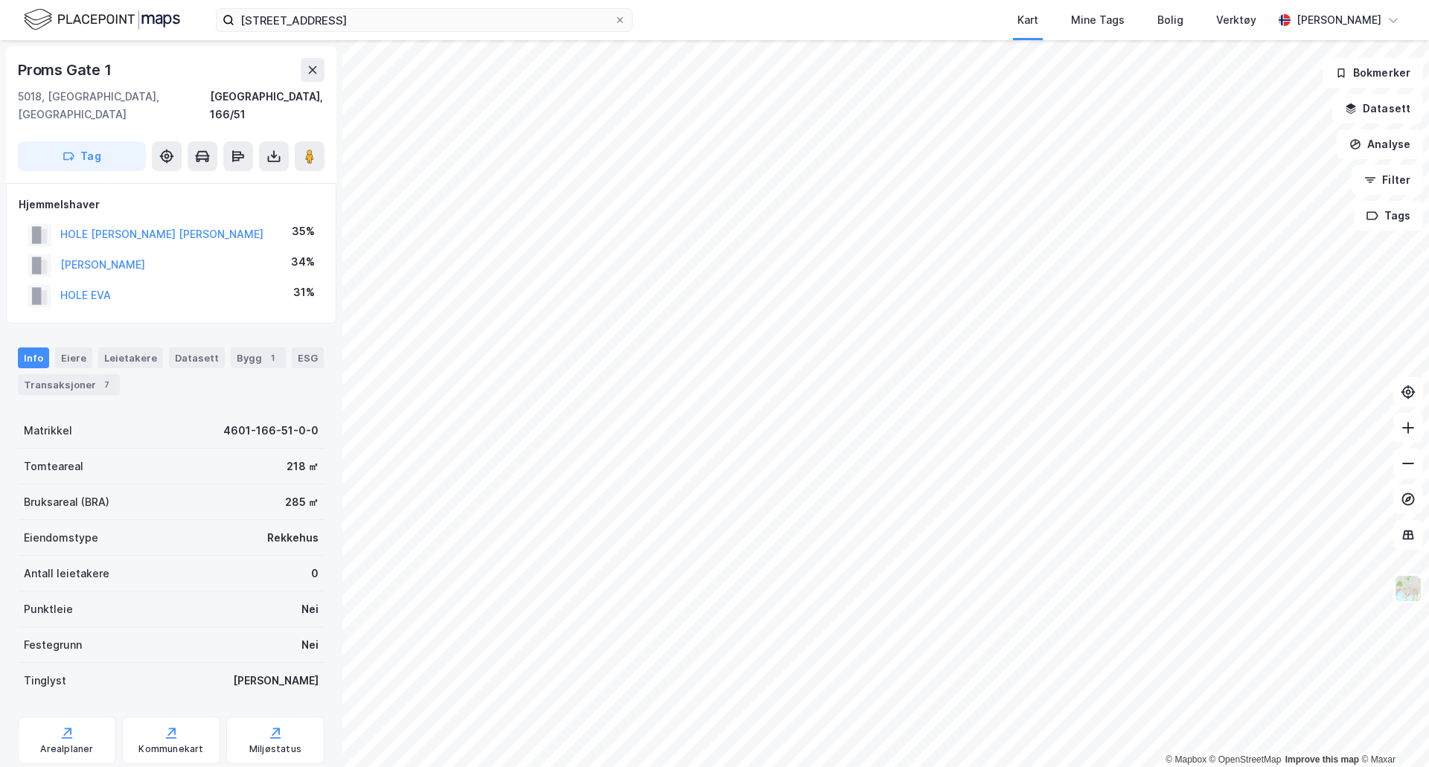
click at [86, 374] on div "Transaksjoner 7" at bounding box center [69, 384] width 102 height 21
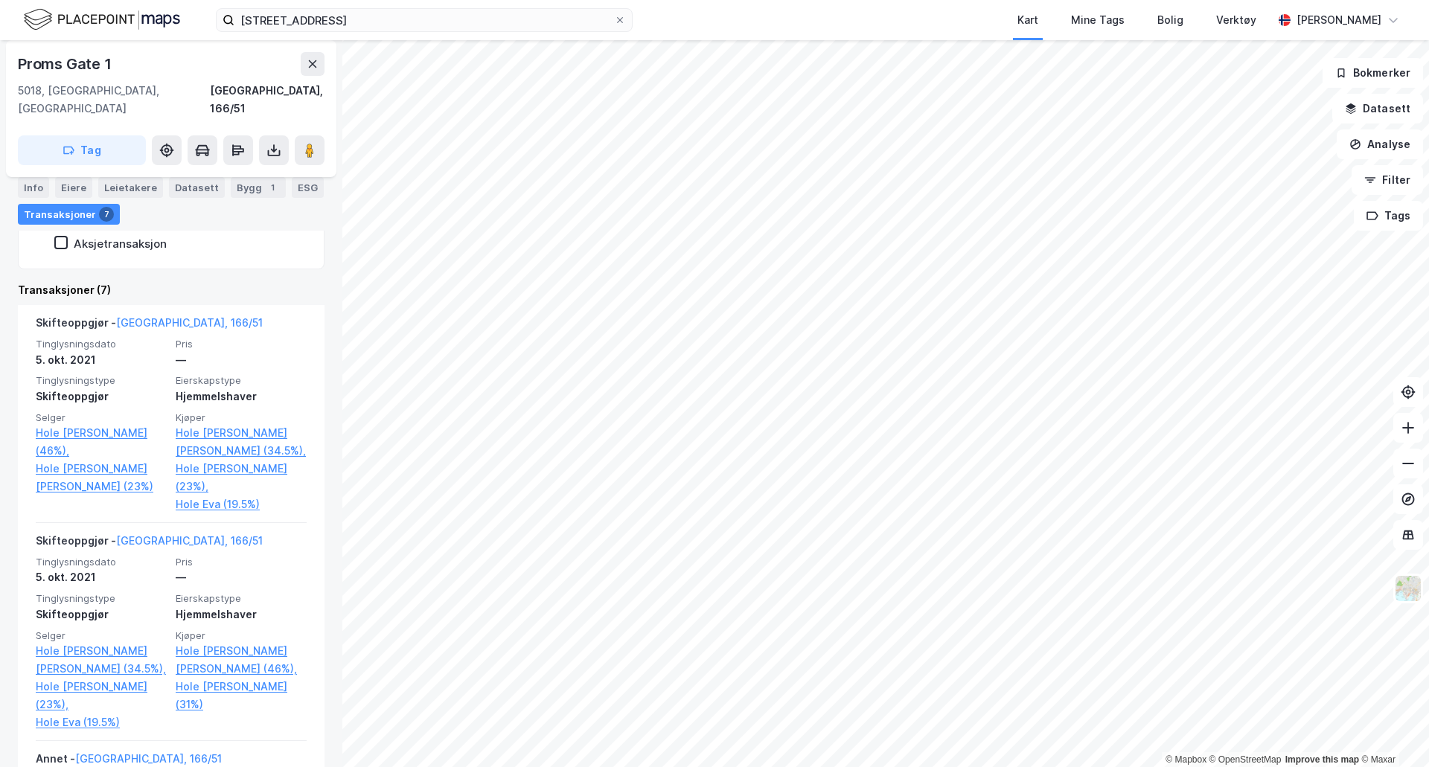
scroll to position [372, 0]
click at [256, 384] on div "Hjemmelshaver" at bounding box center [241, 393] width 131 height 18
click at [227, 315] on div "Skifteoppgjør - Bergen, 166/51" at bounding box center [171, 322] width 271 height 24
click at [215, 552] on div "Tinglysningsdato 5. okt. 2021 Pris — Tinglysningstype Skifteoppgjør Eierskapsty…" at bounding box center [171, 640] width 271 height 176
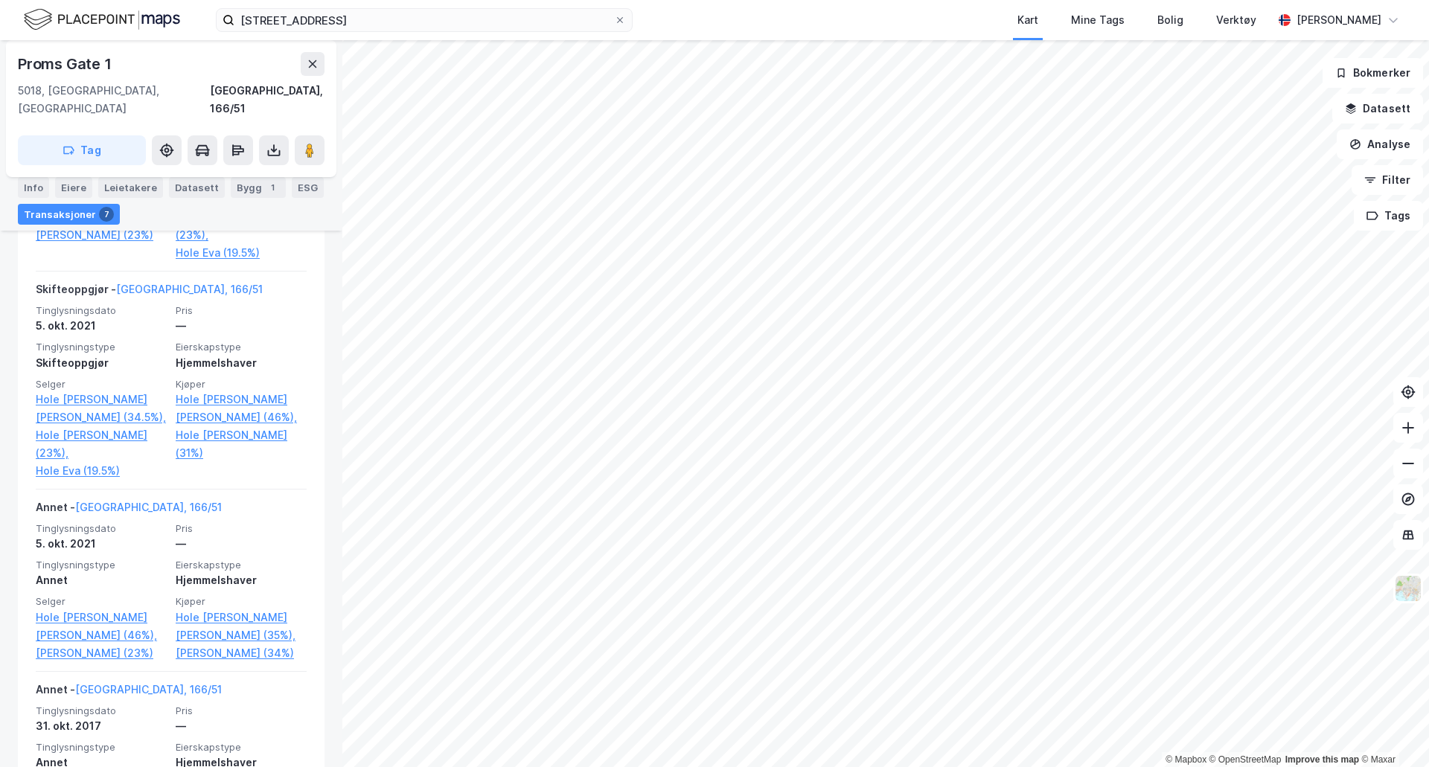
scroll to position [0, 0]
